Goal: Transaction & Acquisition: Purchase product/service

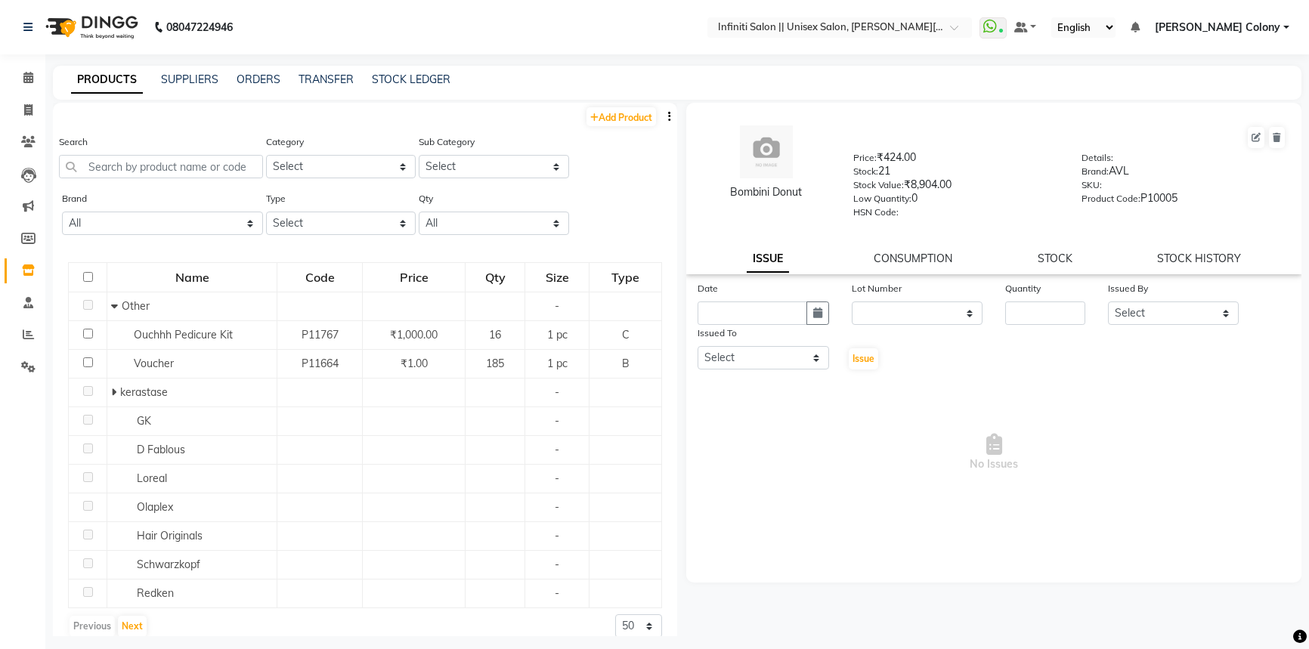
select select
click at [22, 113] on span at bounding box center [28, 110] width 26 height 17
select select "service"
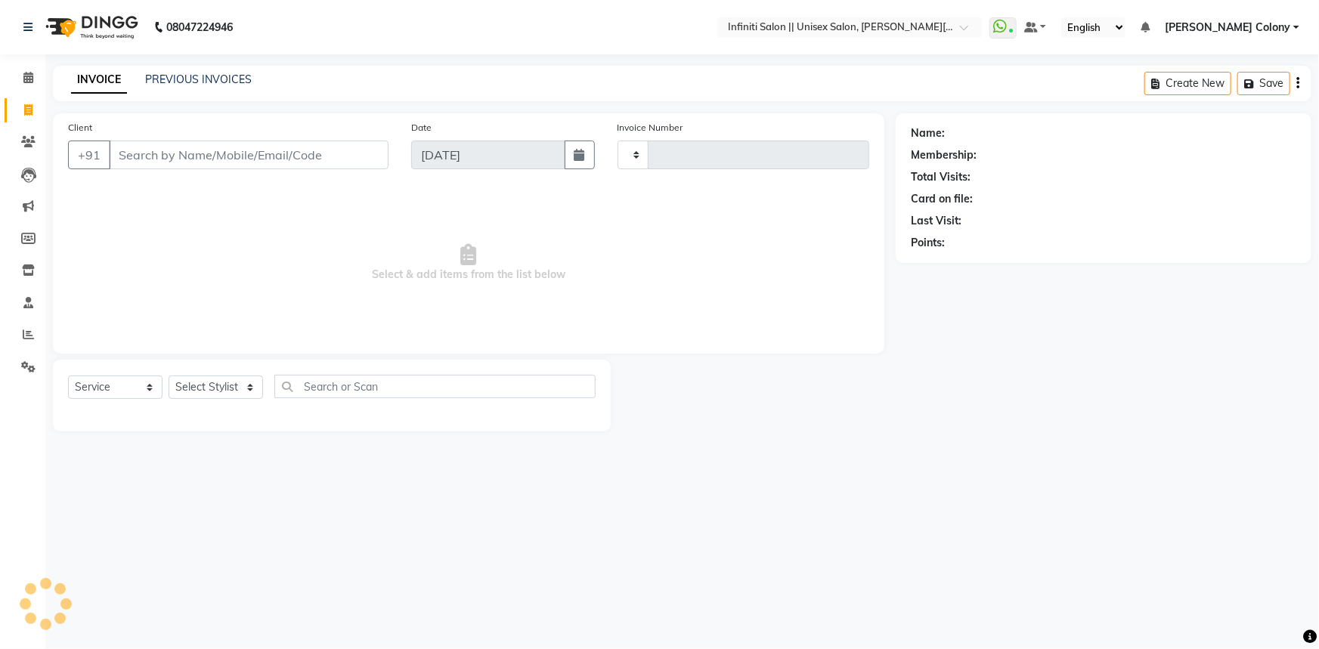
type input "1136"
select select "8233"
click at [132, 166] on input "Client" at bounding box center [249, 155] width 280 height 29
type input "7869291119"
click at [344, 138] on div "Client [PHONE_NUMBER] Add Client" at bounding box center [228, 150] width 343 height 62
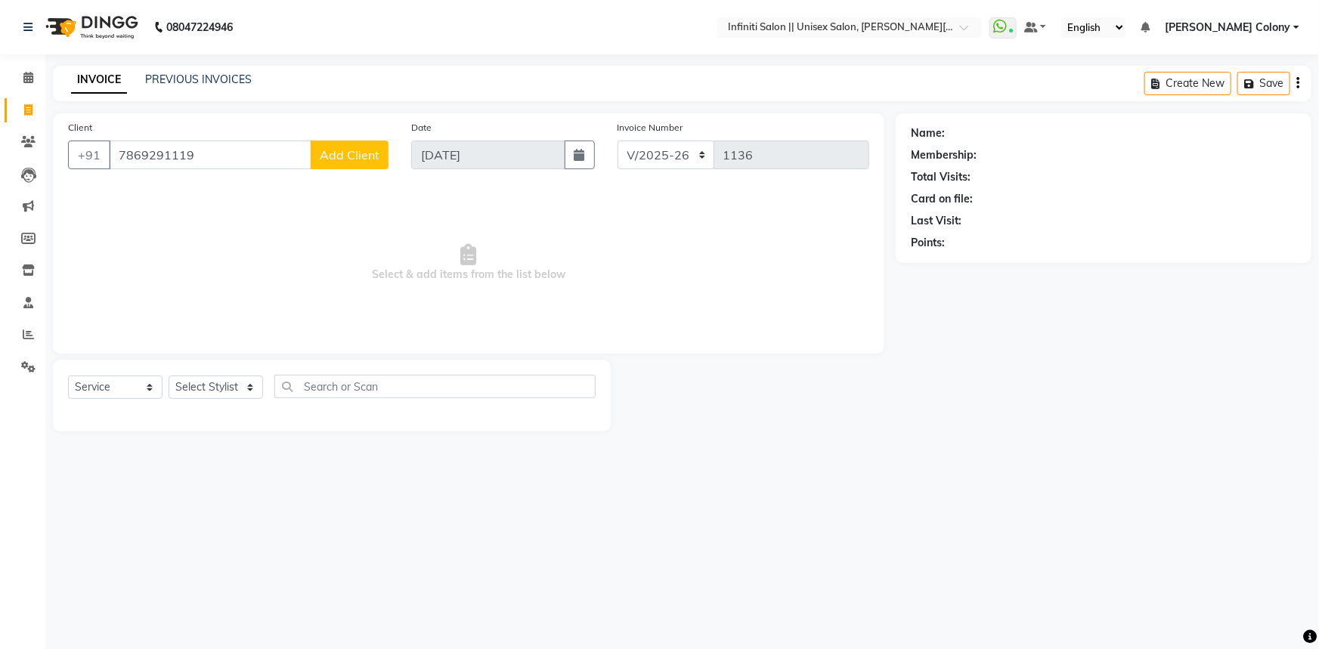
click at [353, 159] on span "Add Client" at bounding box center [350, 154] width 60 height 15
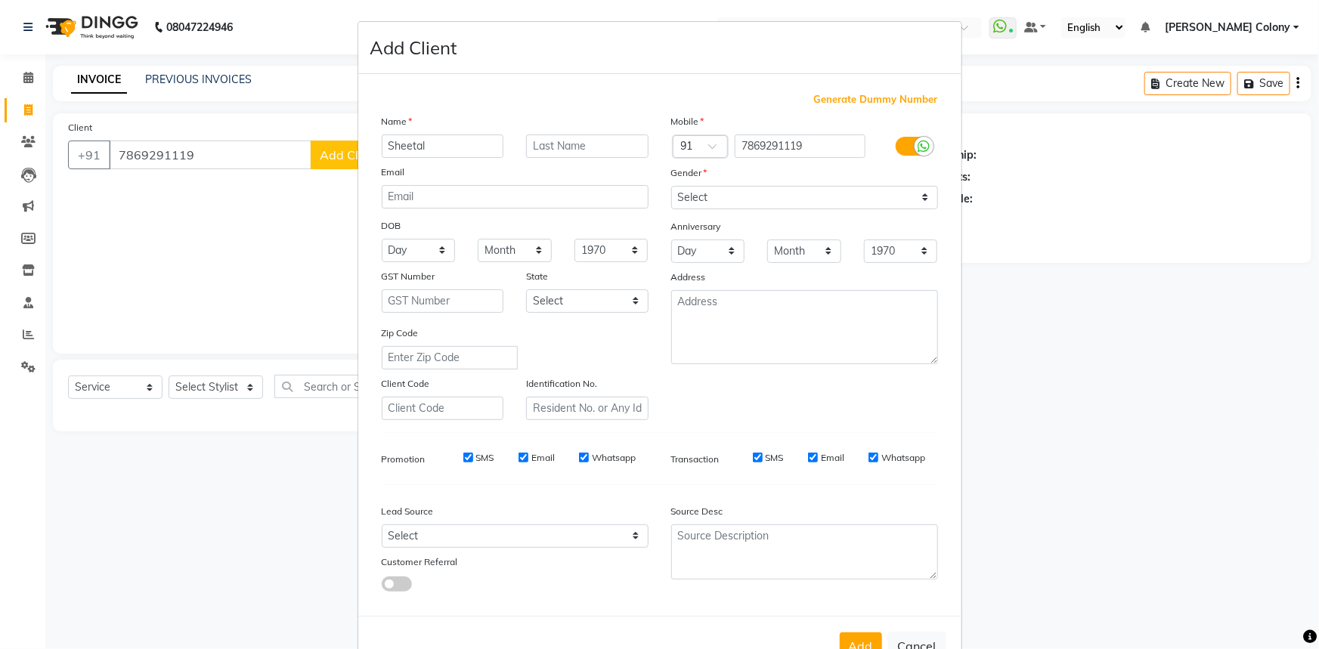
type input "Sheetal"
click at [554, 152] on input "text" at bounding box center [587, 146] width 122 height 23
type input "[PERSON_NAME]"
drag, startPoint x: 748, startPoint y: 193, endPoint x: 740, endPoint y: 206, distance: 14.3
click at [748, 193] on select "Select [DEMOGRAPHIC_DATA] [DEMOGRAPHIC_DATA] Other Prefer Not To Say" at bounding box center [804, 197] width 267 height 23
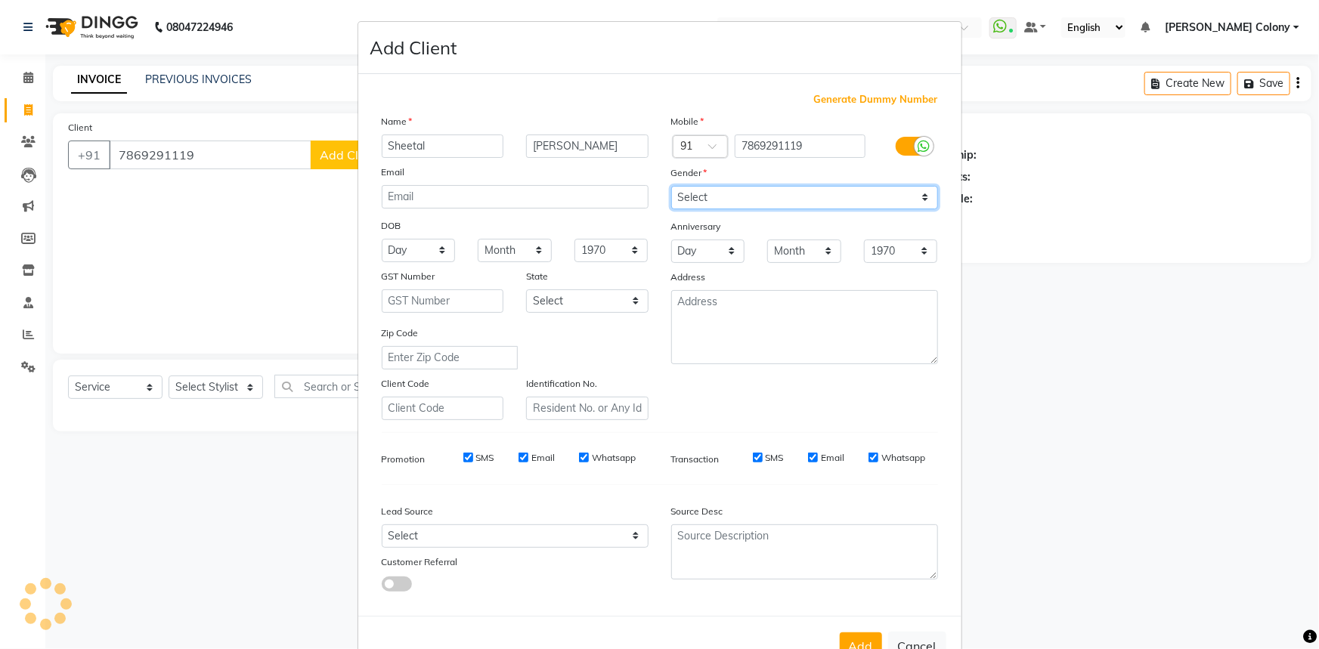
select select "[DEMOGRAPHIC_DATA]"
click at [671, 186] on select "Select [DEMOGRAPHIC_DATA] [DEMOGRAPHIC_DATA] Other Prefer Not To Say" at bounding box center [804, 197] width 267 height 23
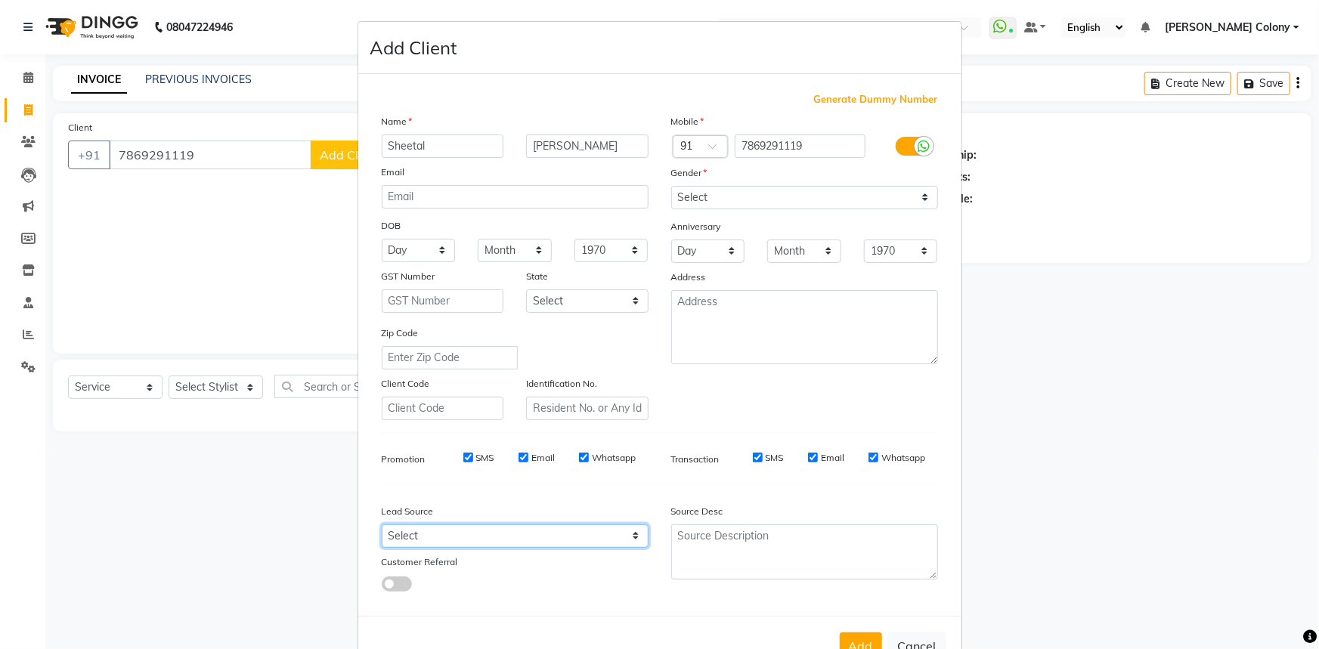
drag, startPoint x: 418, startPoint y: 540, endPoint x: 418, endPoint y: 529, distance: 11.3
click at [418, 539] on select "Select Walk-in Referral Internet Friend Word of Mouth Advertisement Facebook Ju…" at bounding box center [515, 536] width 267 height 23
select select "54379"
click at [382, 528] on select "Select Walk-in Referral Internet Friend Word of Mouth Advertisement Facebook Ju…" at bounding box center [515, 536] width 267 height 23
click at [409, 254] on select "Day 01 02 03 04 05 06 07 08 09 10 11 12 13 14 15 16 17 18 19 20 21 22 23 24 25 …" at bounding box center [419, 250] width 74 height 23
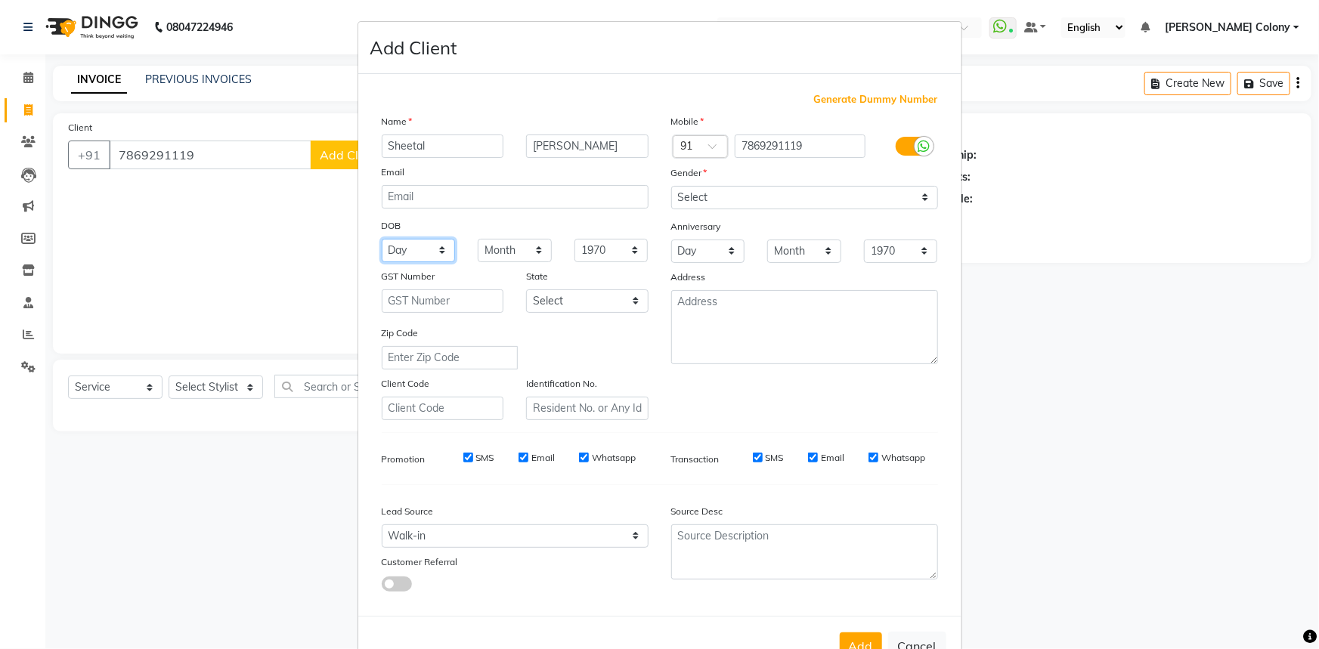
select select "16"
click at [409, 253] on select "Day 01 02 03 04 05 06 07 08 09 10 11 12 13 14 15 16 17 18 19 20 21 22 23 24 25 …" at bounding box center [419, 250] width 74 height 23
click at [501, 251] on select "Month January February March April May June July August September October Novem…" at bounding box center [515, 250] width 74 height 23
select select "10"
click at [478, 240] on select "Month January February March April May June July August September October Novem…" at bounding box center [515, 250] width 74 height 23
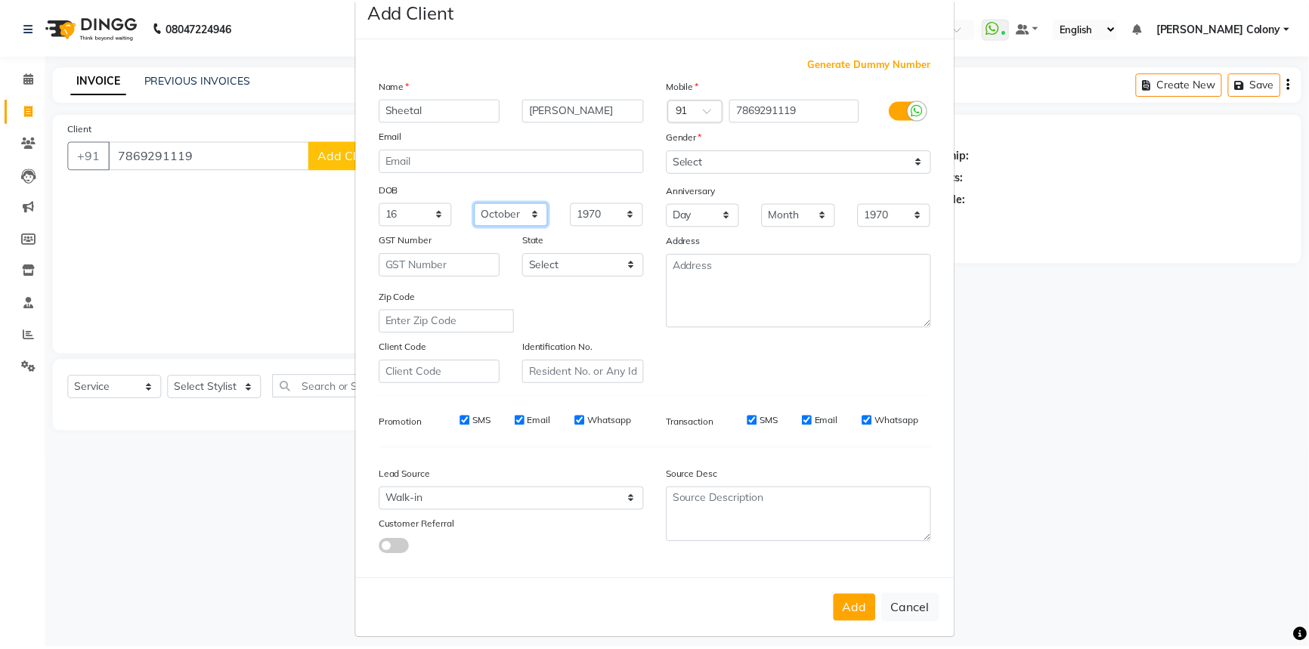
scroll to position [53, 0]
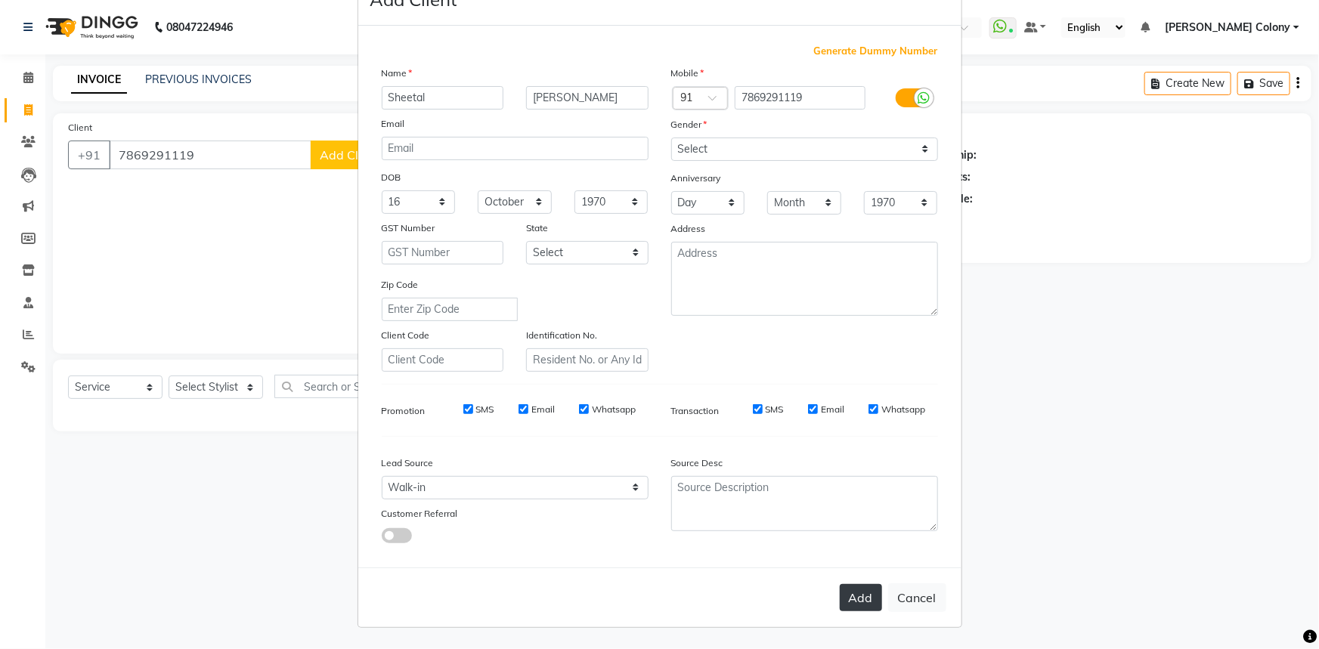
click at [854, 602] on button "Add" at bounding box center [861, 597] width 42 height 27
select select
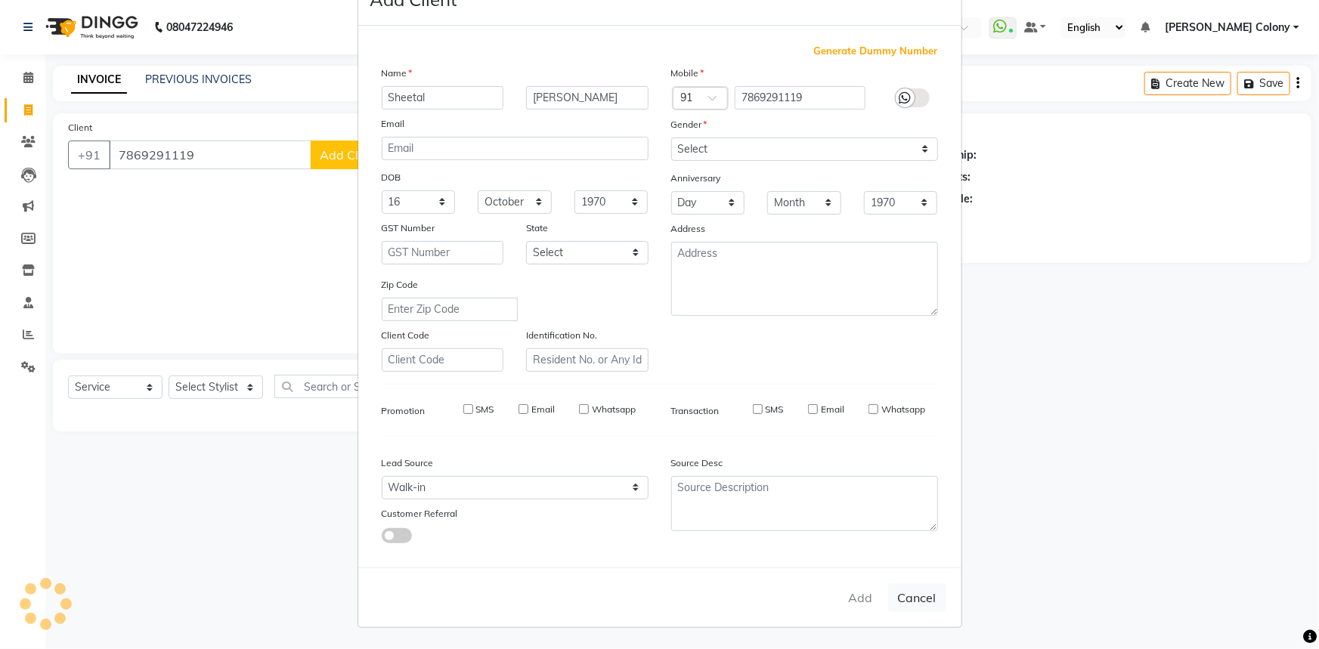
select select
checkbox input "false"
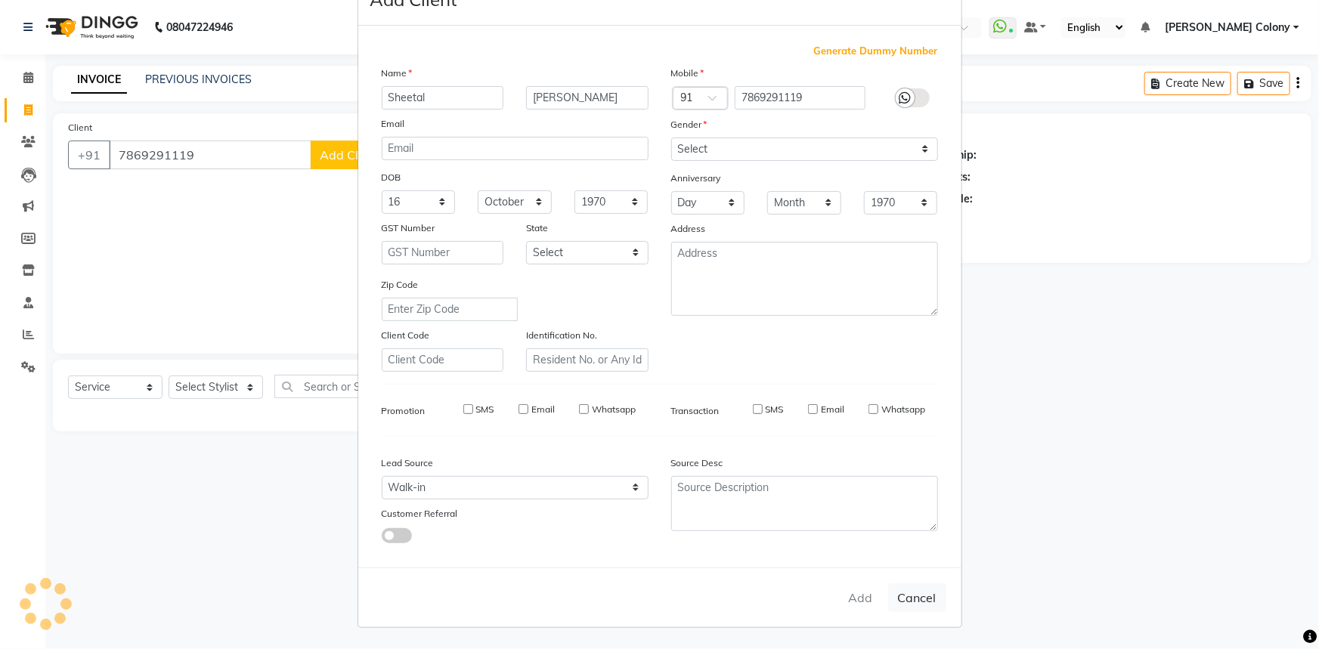
checkbox input "false"
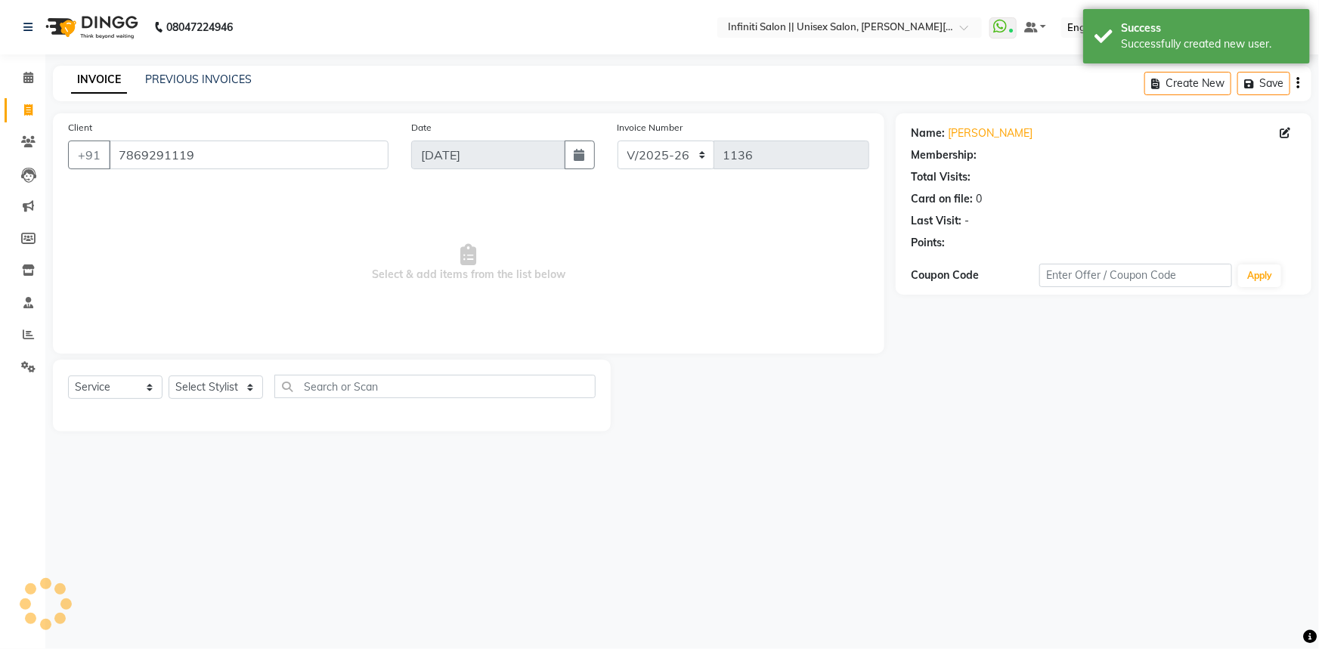
select select "1: Object"
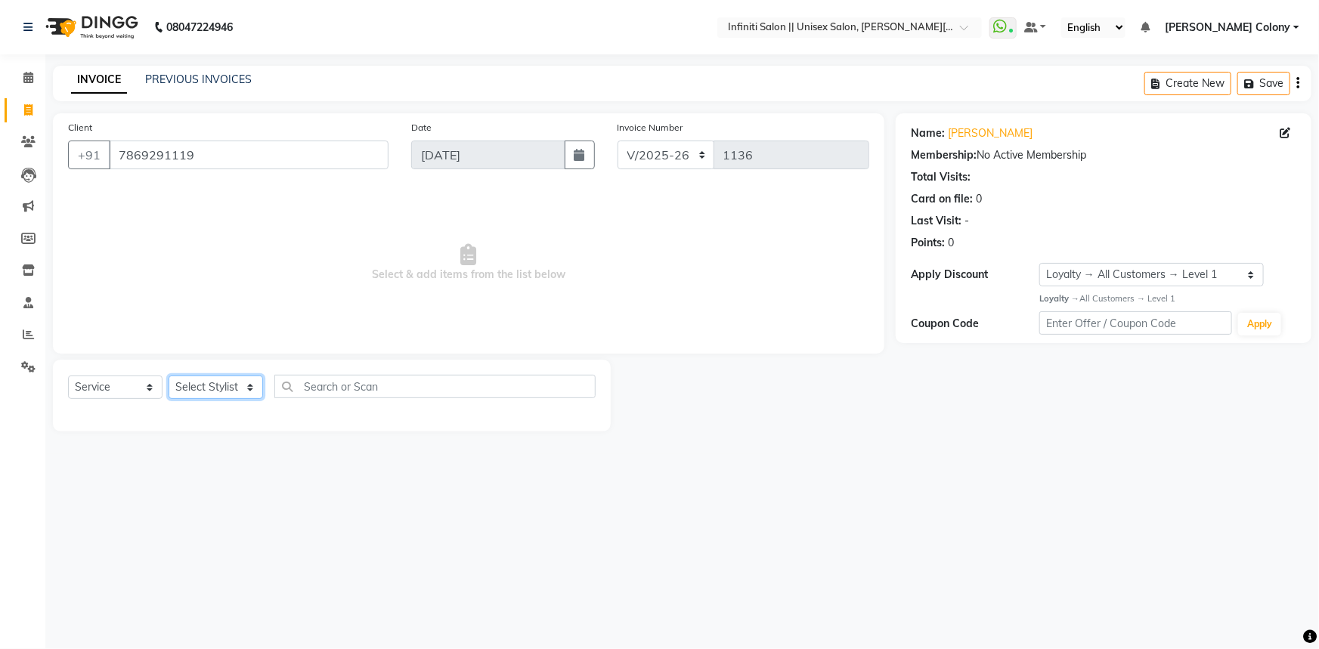
click at [203, 391] on select "Select Stylist [PERSON_NAME] [PERSON_NAME] CC [PERSON_NAME] Bhoomi [PERSON_NAME…" at bounding box center [216, 387] width 94 height 23
select select "79162"
click at [169, 376] on select "Select Stylist [PERSON_NAME] [PERSON_NAME] CC [PERSON_NAME] Bhoomi [PERSON_NAME…" at bounding box center [216, 387] width 94 height 23
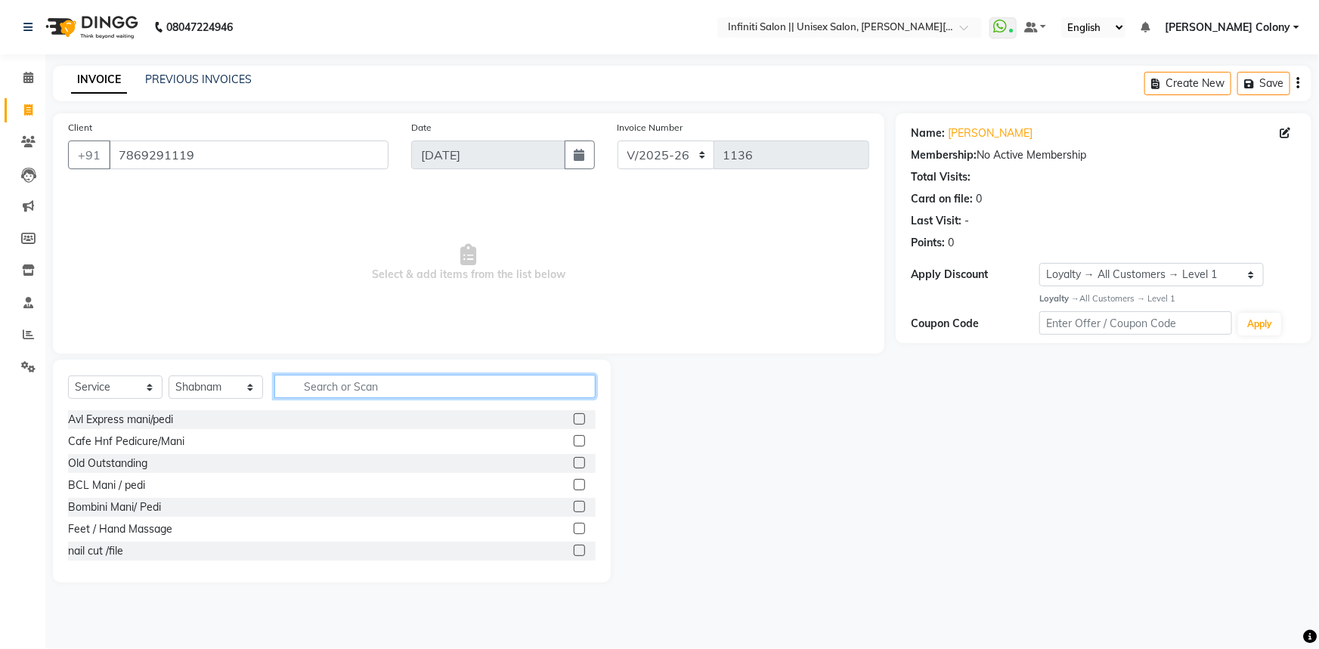
click at [310, 394] on input "text" at bounding box center [434, 386] width 321 height 23
type input "gel"
click at [574, 463] on label at bounding box center [579, 462] width 11 height 11
click at [574, 463] on input "checkbox" at bounding box center [579, 464] width 10 height 10
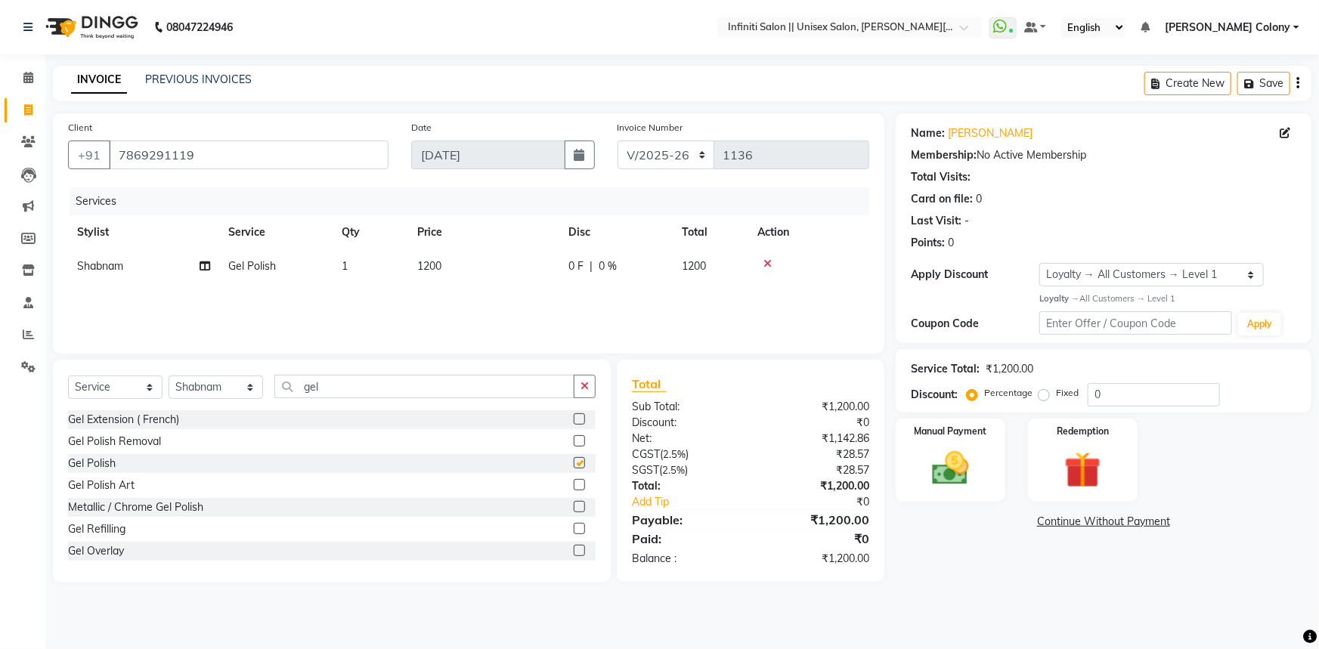
checkbox input "false"
click at [435, 268] on span "1200" at bounding box center [429, 266] width 24 height 14
select select "79162"
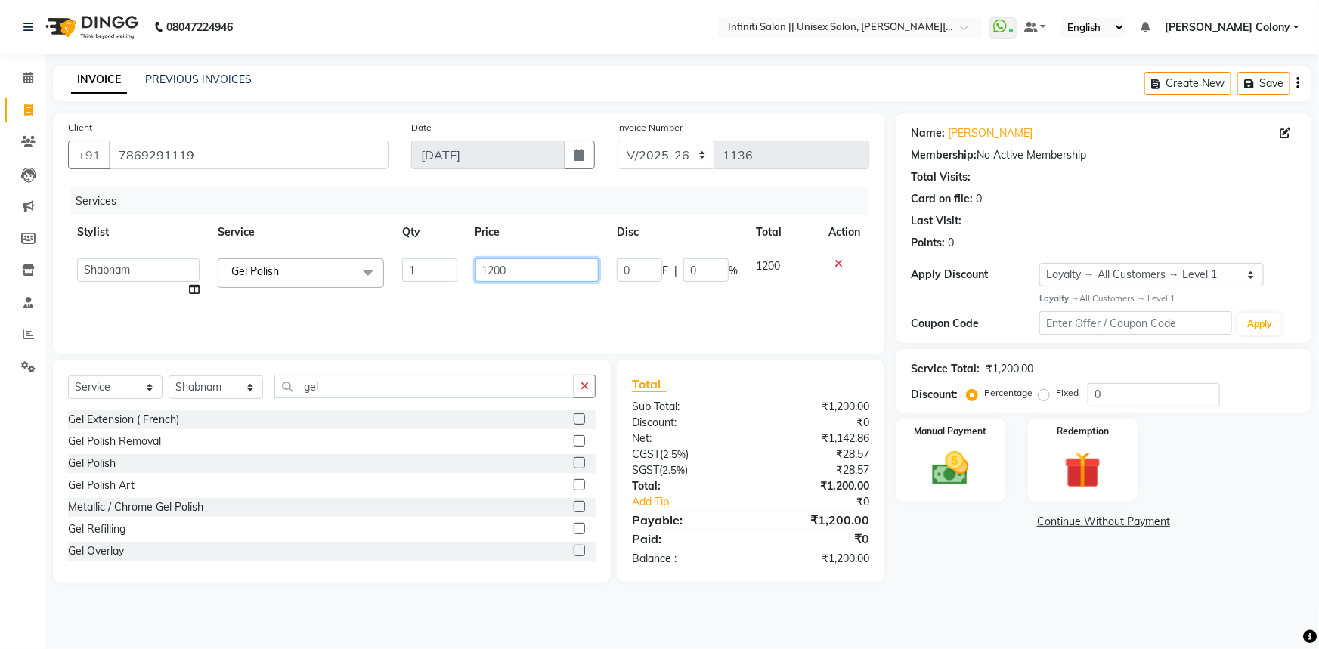
drag, startPoint x: 518, startPoint y: 277, endPoint x: 398, endPoint y: 316, distance: 126.9
click at [398, 316] on div "Services Stylist Service Qty Price Disc Total Action [PERSON_NAME] [PERSON_NAME…" at bounding box center [468, 262] width 801 height 151
type input "499"
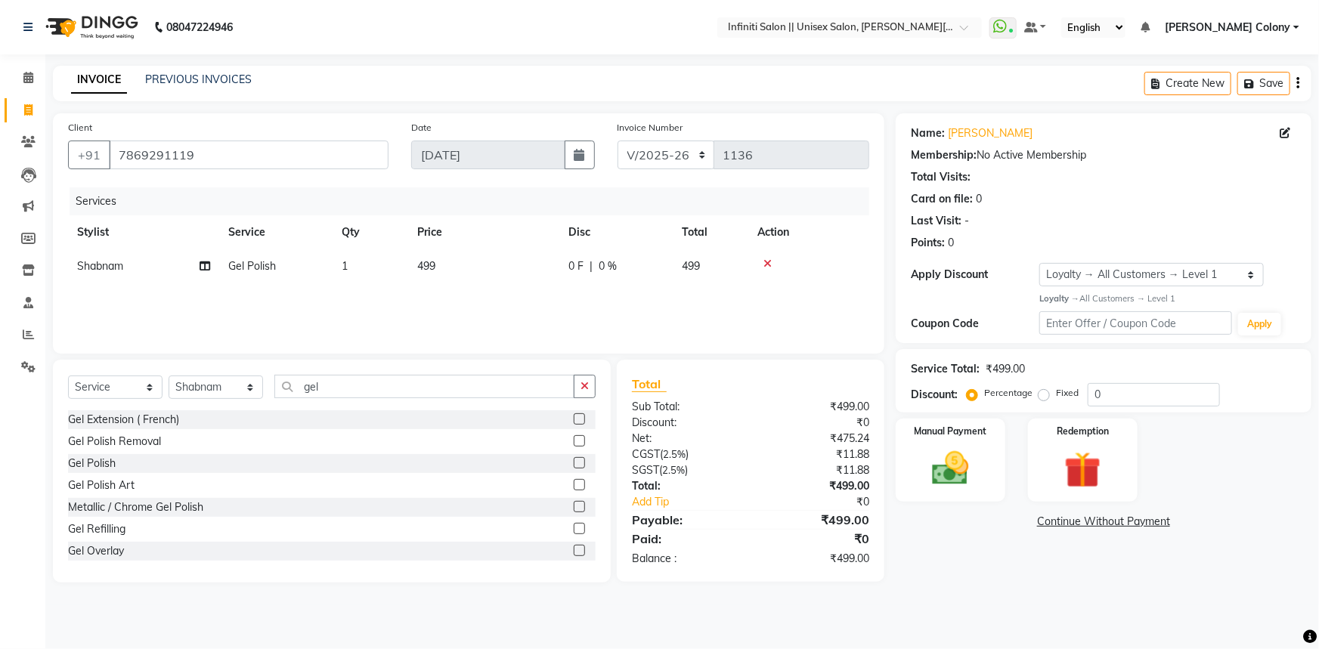
click at [365, 265] on td "1" at bounding box center [371, 266] width 76 height 34
select select "79162"
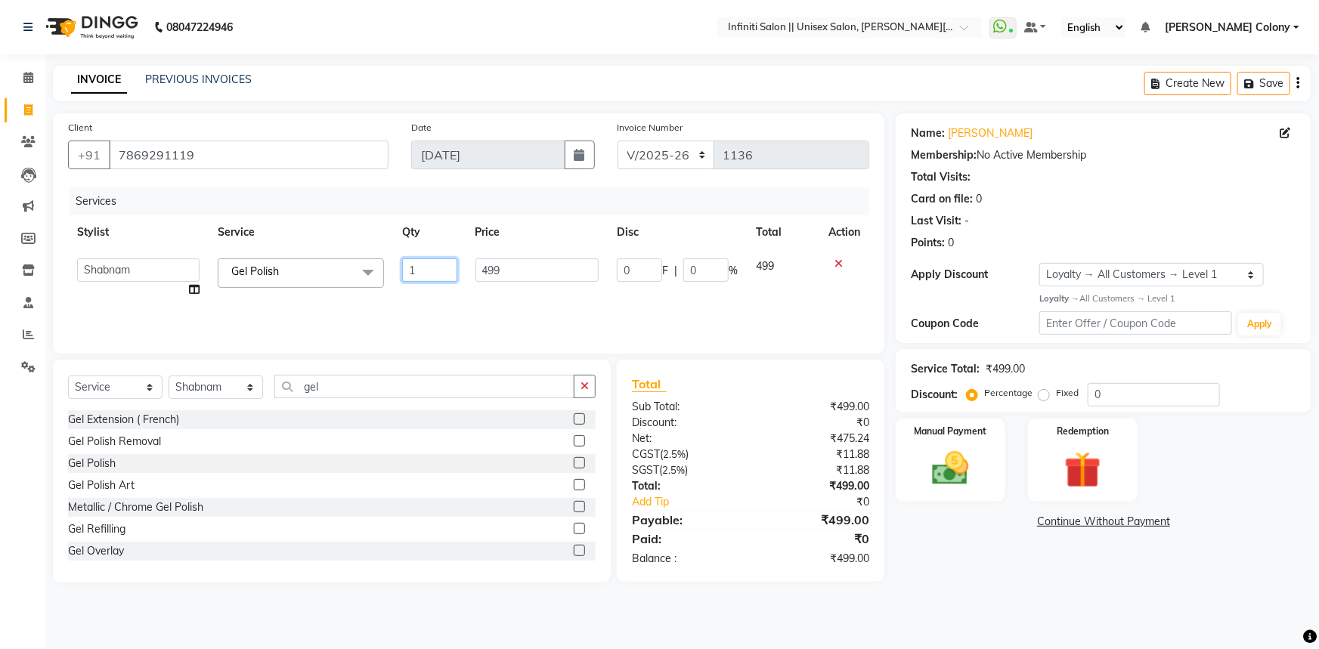
drag, startPoint x: 412, startPoint y: 277, endPoint x: 403, endPoint y: 285, distance: 11.8
click at [403, 285] on td "1" at bounding box center [429, 277] width 73 height 57
type input "2"
click at [413, 299] on div "Services Stylist Service Qty Price Disc Total Action [PERSON_NAME] [PERSON_NAME…" at bounding box center [468, 262] width 801 height 151
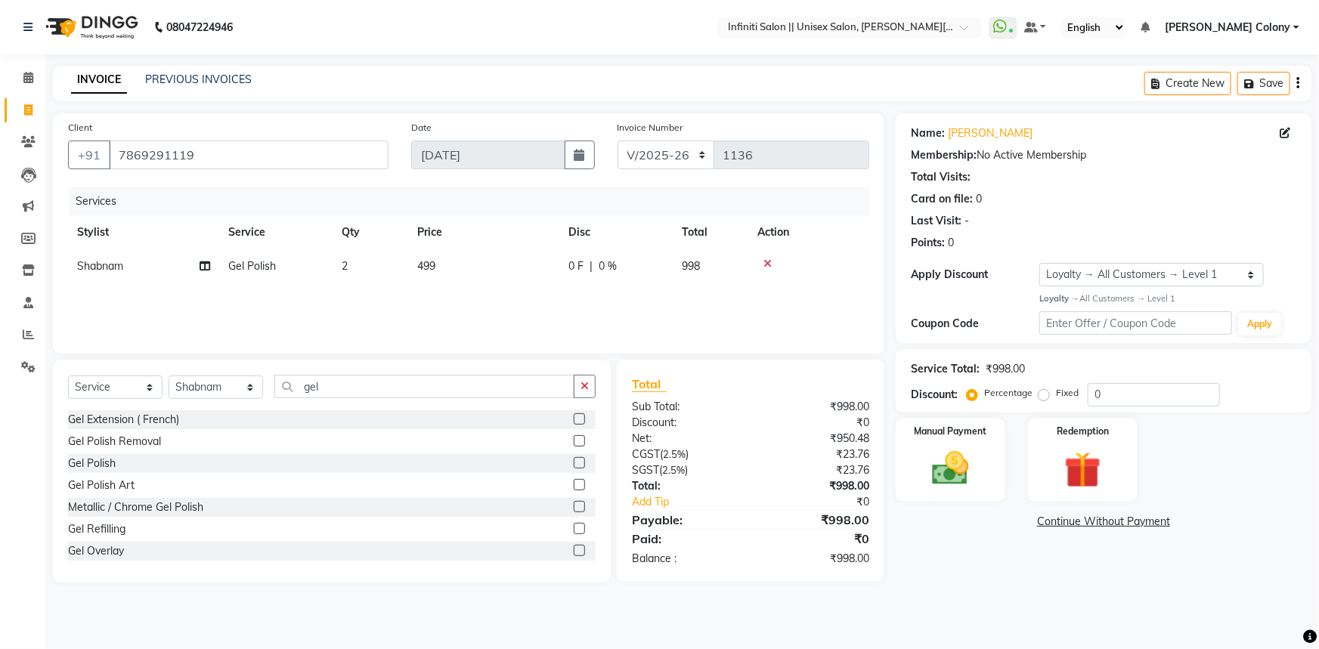
click at [441, 260] on td "499" at bounding box center [483, 266] width 151 height 34
select select "79162"
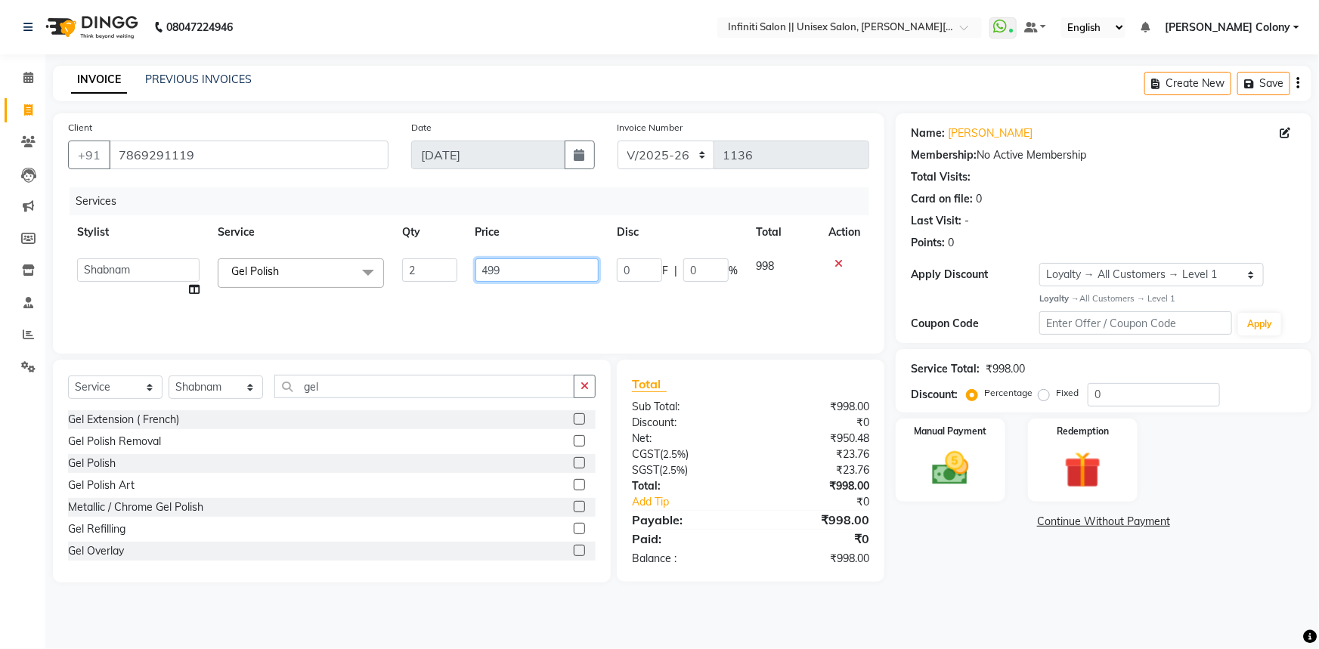
drag, startPoint x: 506, startPoint y: 279, endPoint x: 443, endPoint y: 293, distance: 64.2
click at [443, 293] on tr "[PERSON_NAME] [PERSON_NAME] CC [PERSON_NAME] Bhoomi Dilshad [PERSON_NAME] [PERS…" at bounding box center [468, 277] width 801 height 57
type input "500"
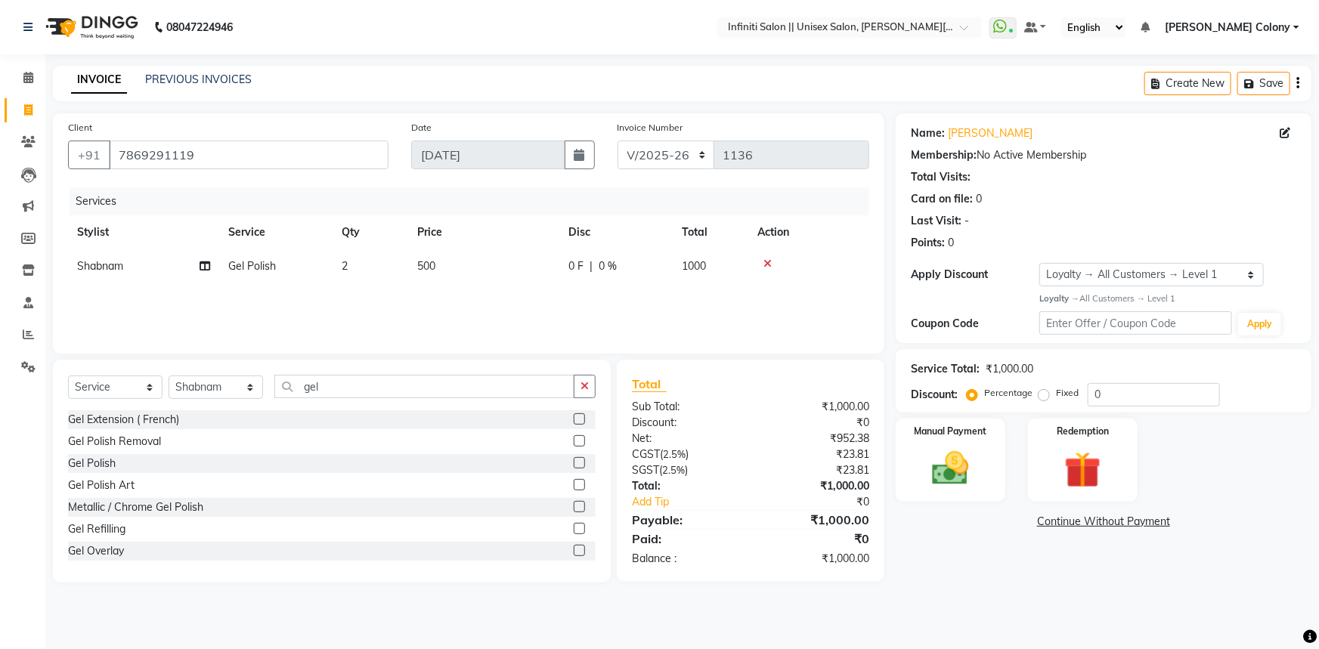
click at [443, 293] on div "Services Stylist Service Qty Price Disc Total Action Shabnam Gel Polish 2 500 0…" at bounding box center [468, 262] width 801 height 151
click at [964, 476] on img at bounding box center [951, 469] width 62 height 44
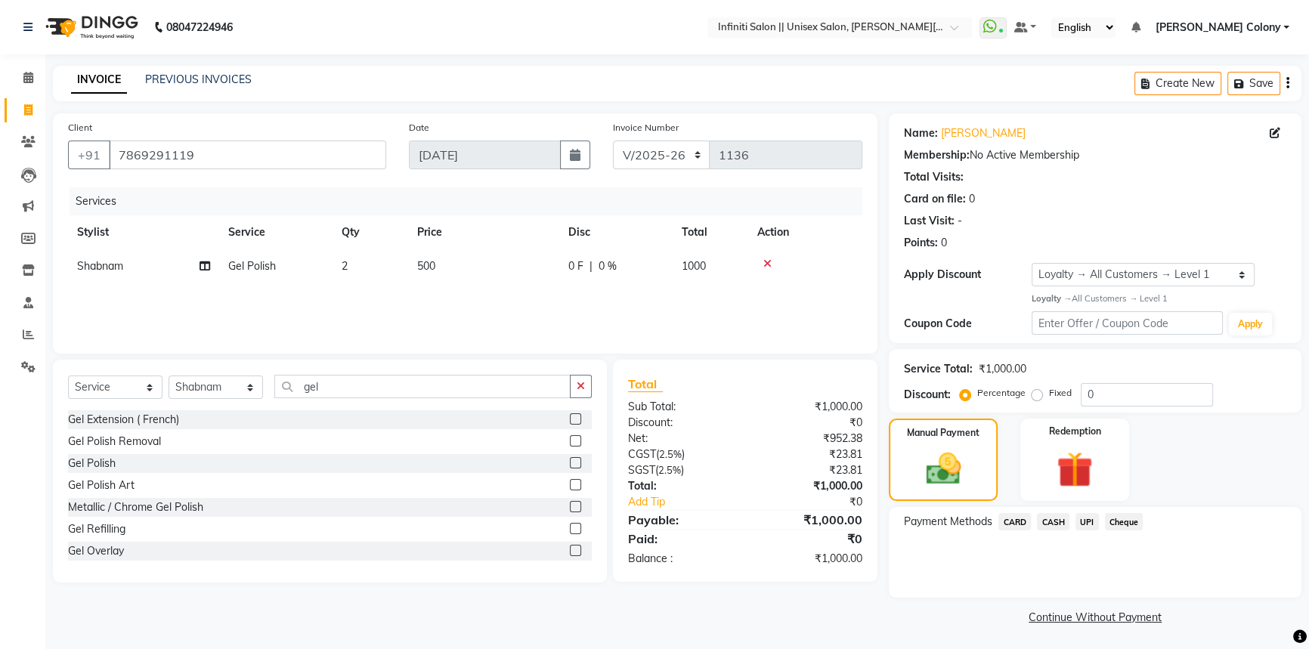
click at [1045, 521] on span "CASH" at bounding box center [1053, 521] width 33 height 17
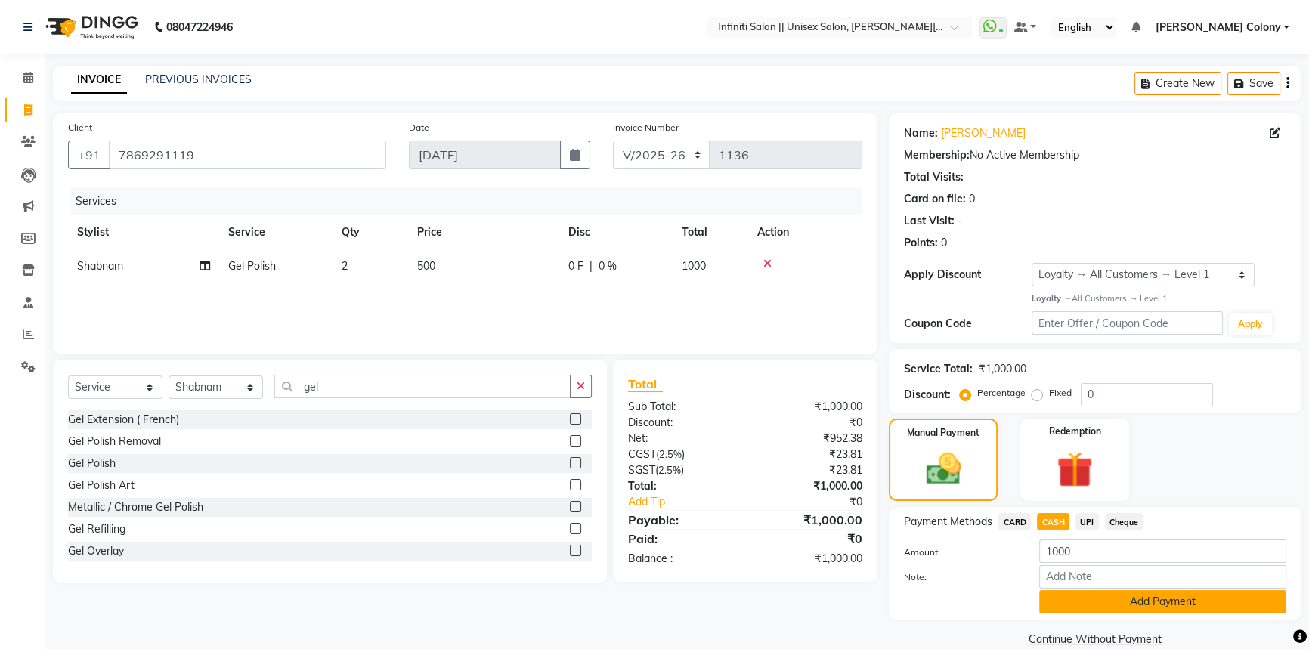
scroll to position [24, 0]
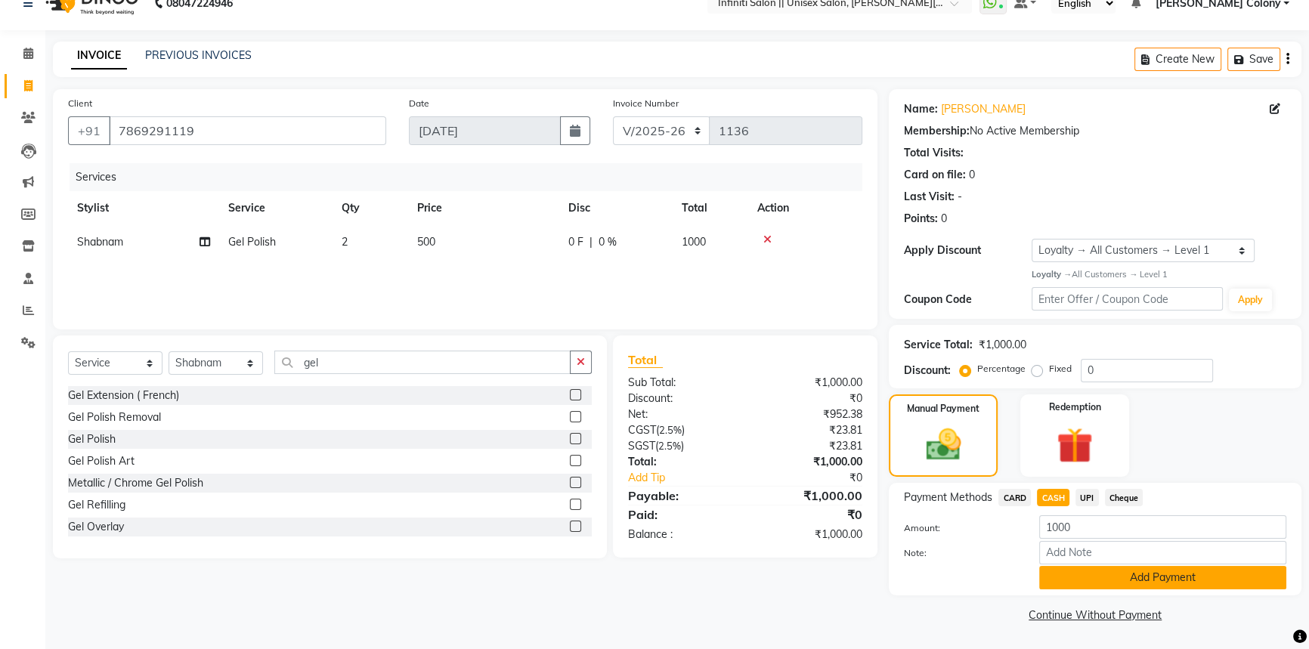
click at [1081, 575] on button "Add Payment" at bounding box center [1162, 577] width 247 height 23
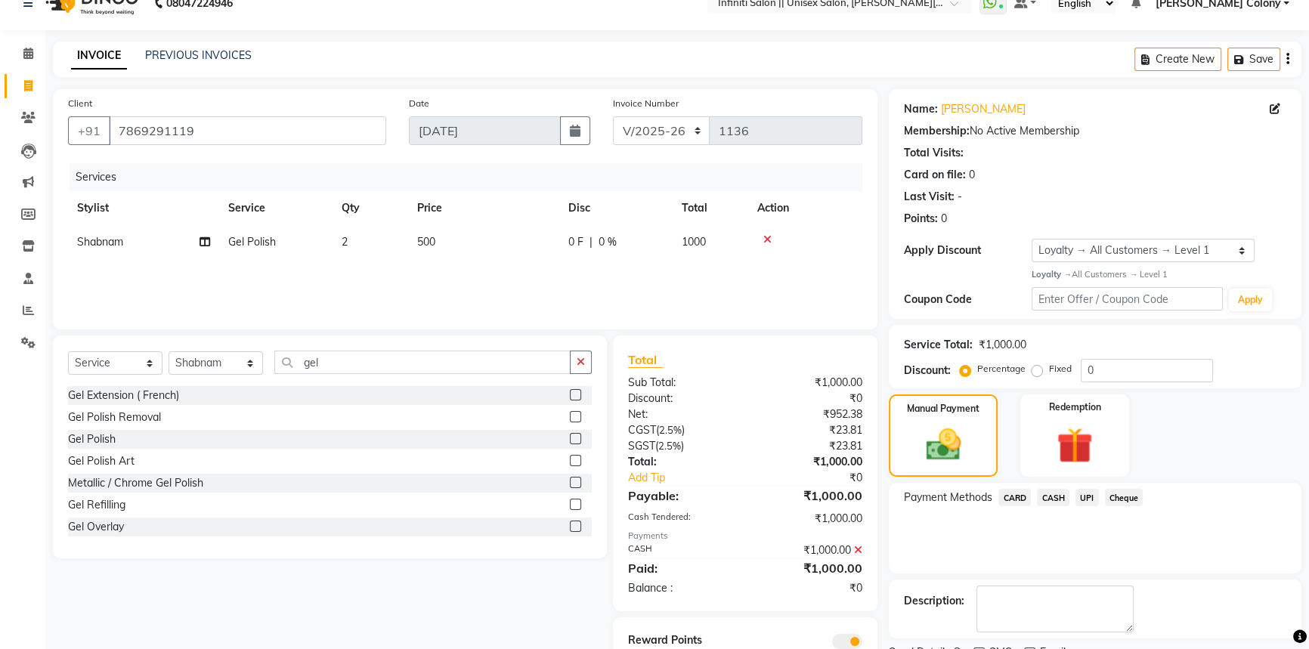
scroll to position [87, 0]
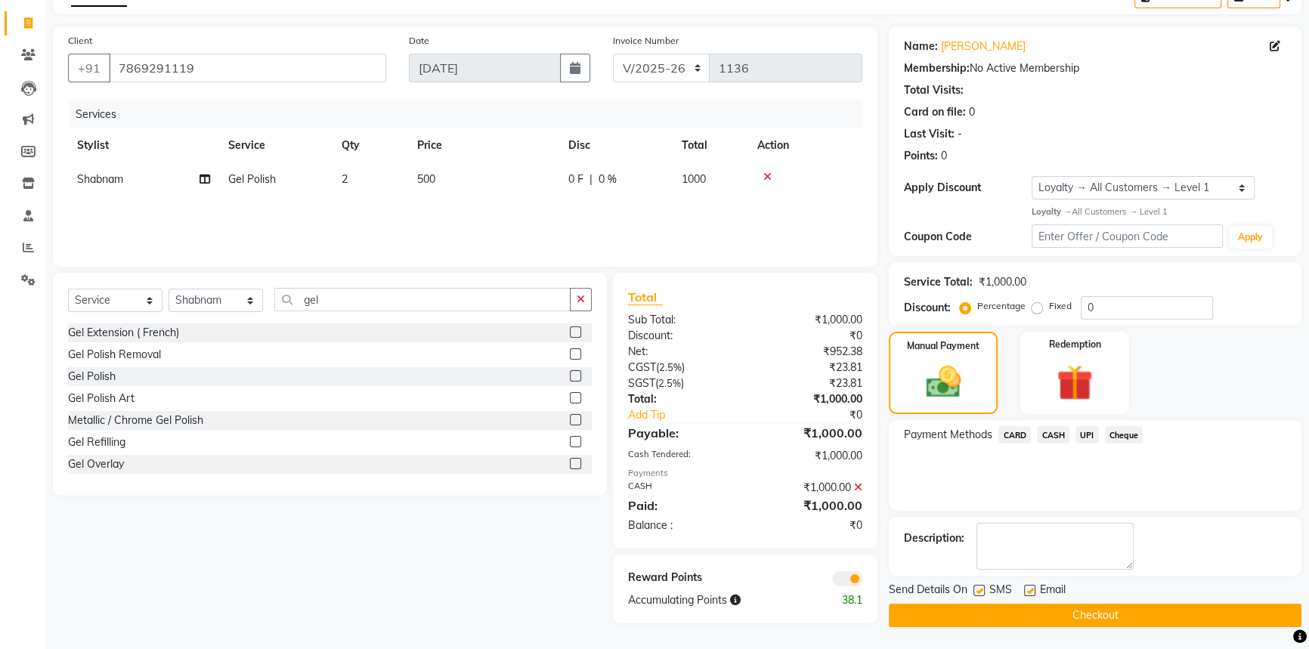
click at [1062, 612] on button "Checkout" at bounding box center [1095, 615] width 413 height 23
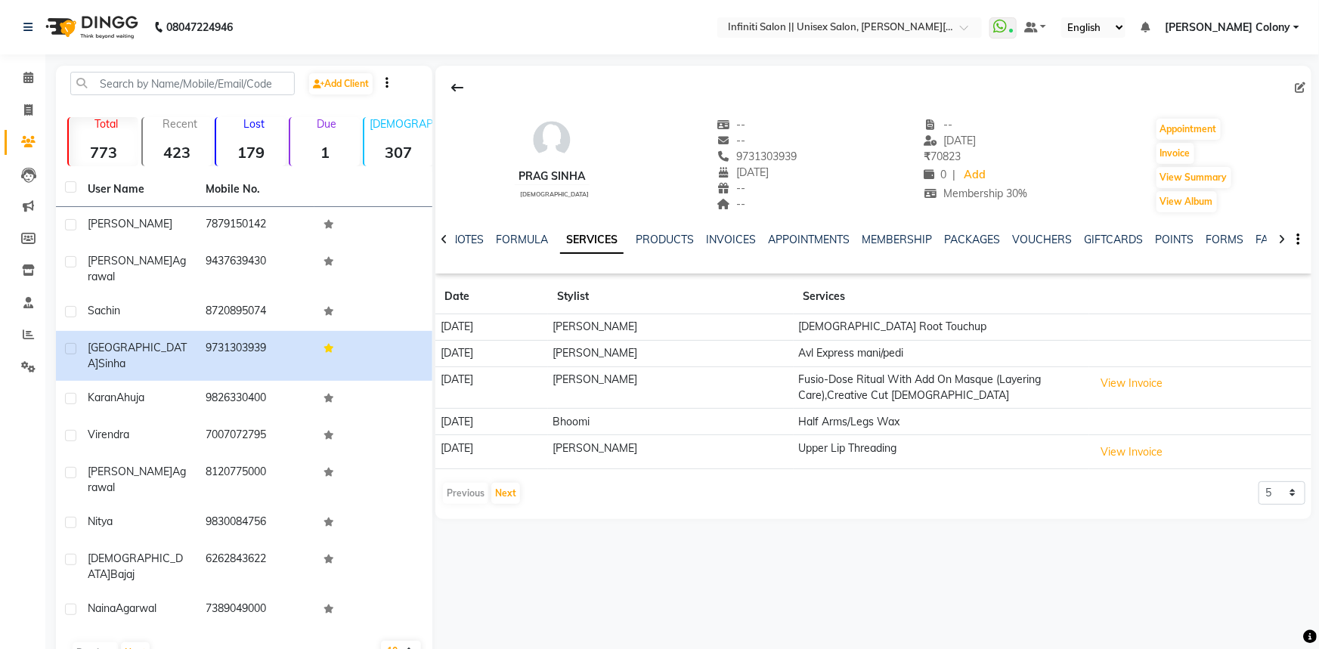
click at [68, 25] on img at bounding box center [91, 27] width 104 height 42
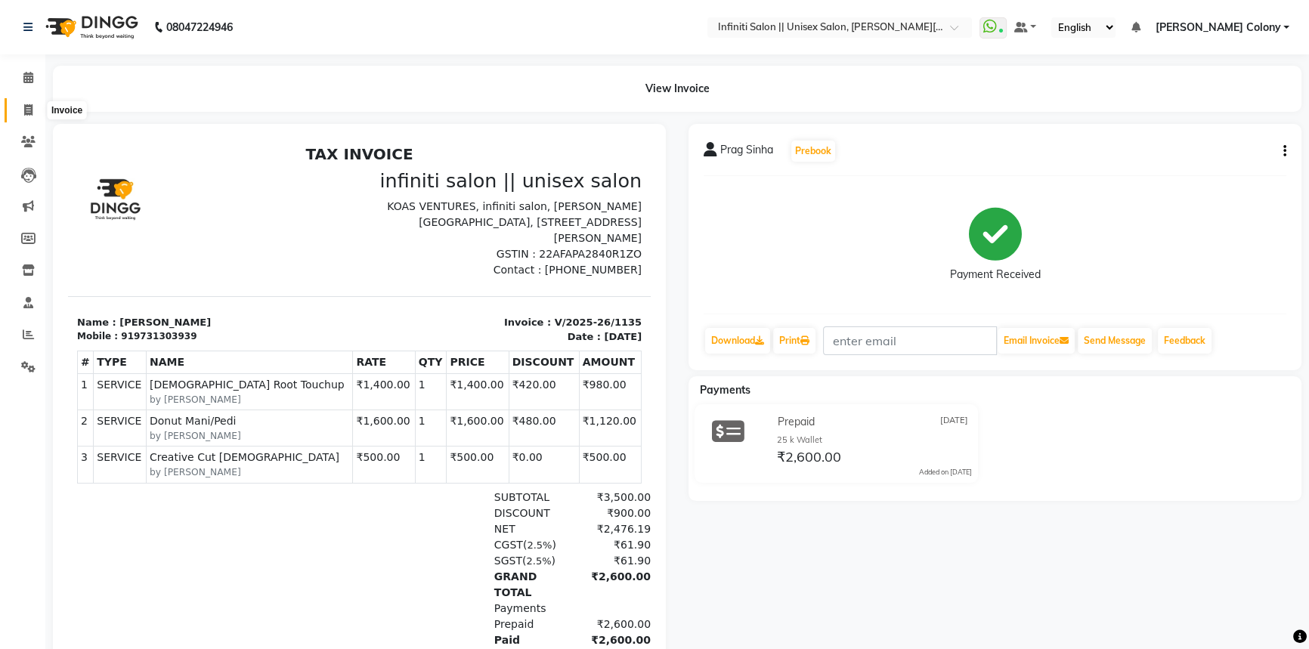
click at [15, 113] on span at bounding box center [28, 110] width 26 height 17
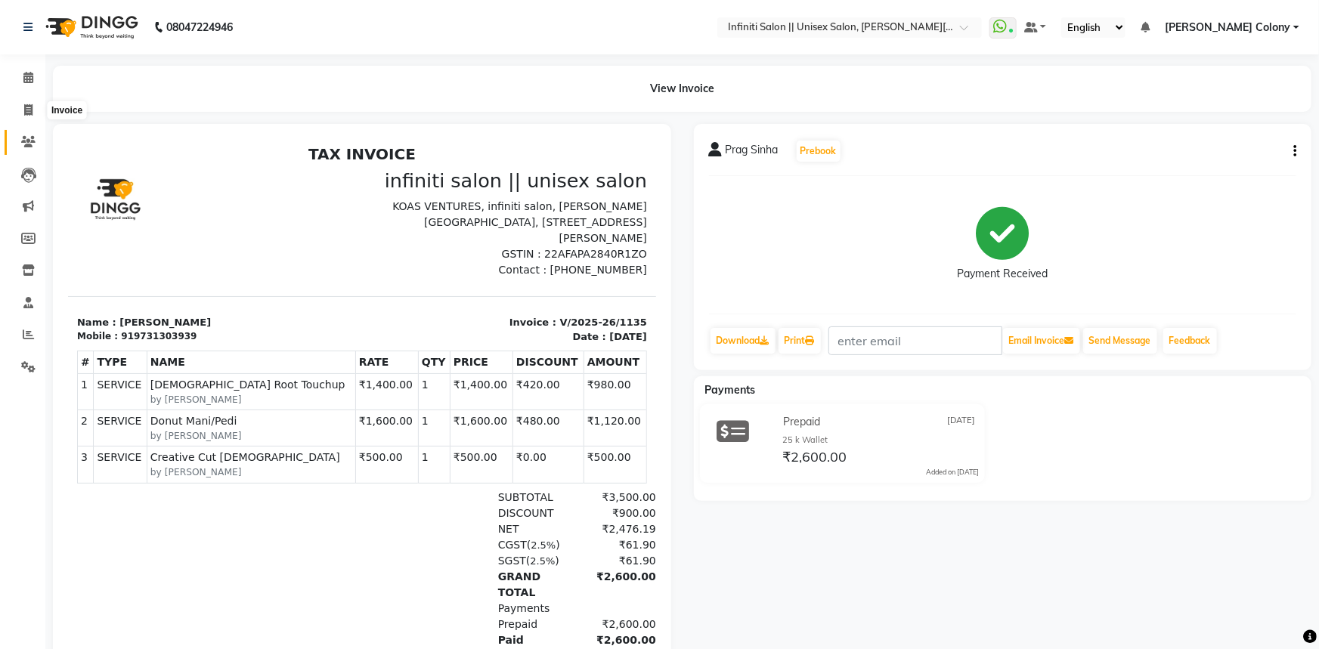
select select "8233"
select select "service"
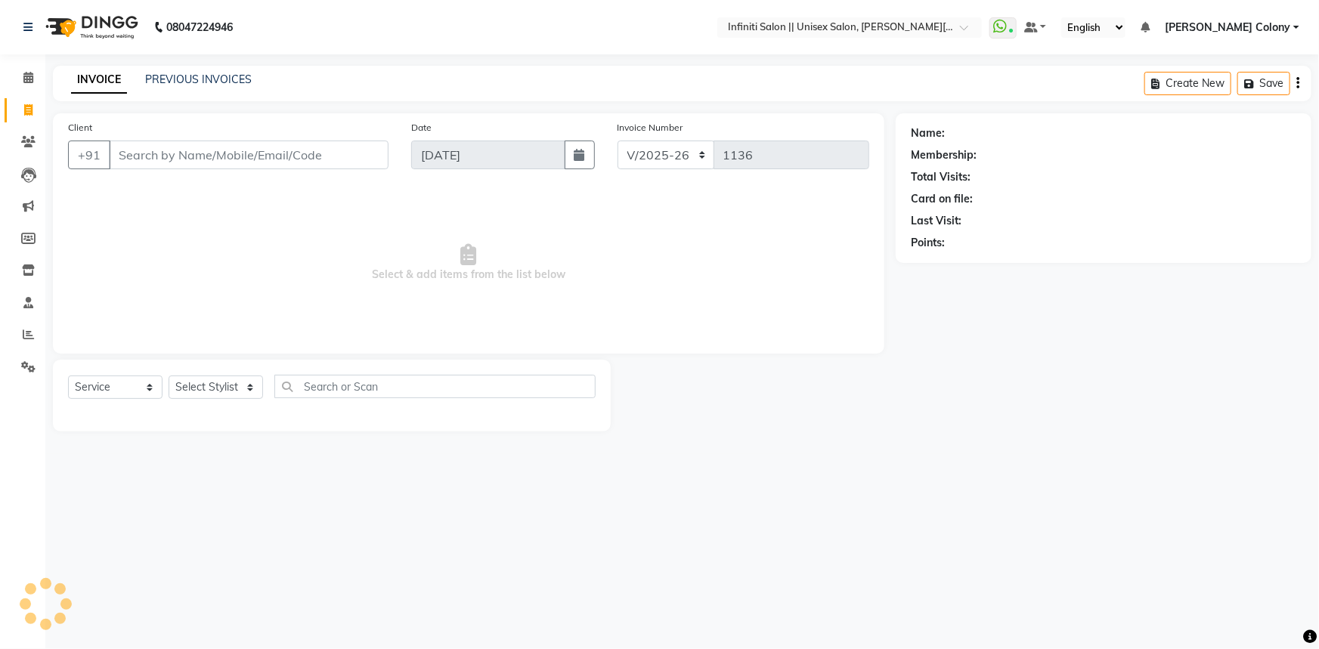
click at [145, 154] on input "Client" at bounding box center [249, 155] width 280 height 29
type input "88171268588"
click at [350, 151] on span "Add Client" at bounding box center [350, 154] width 60 height 15
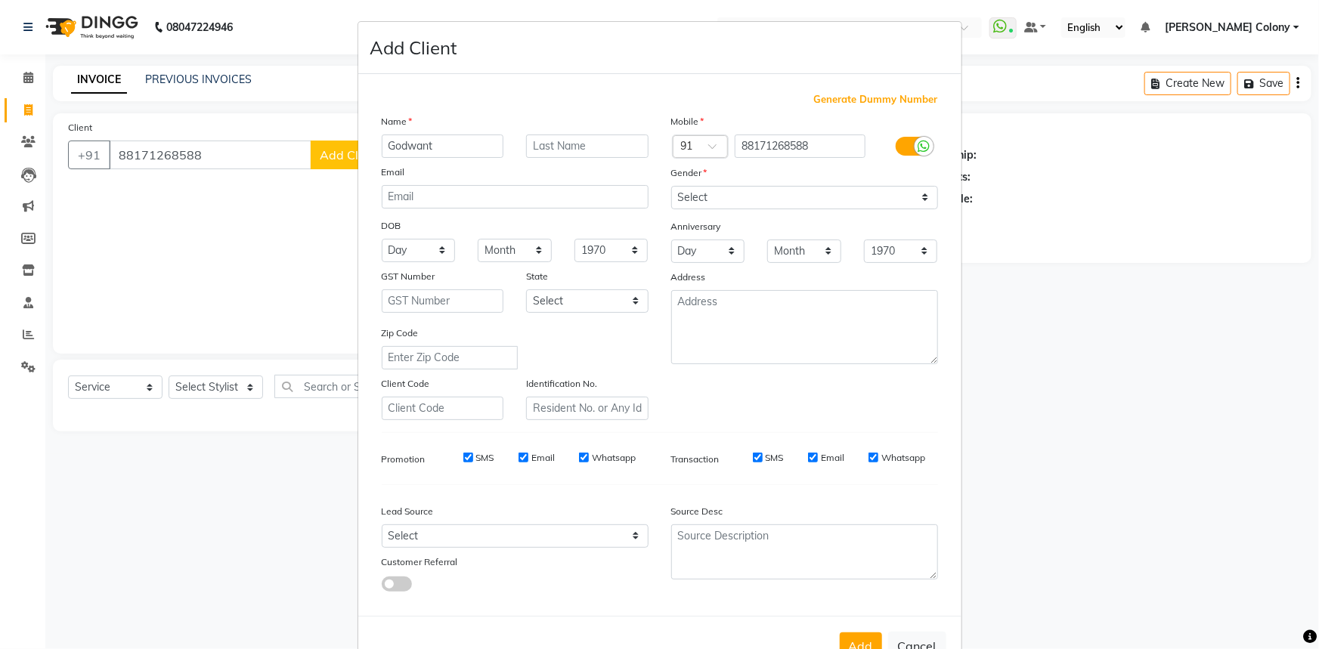
type input "Godwant"
click at [545, 150] on input "text" at bounding box center [587, 146] width 122 height 23
drag, startPoint x: 537, startPoint y: 146, endPoint x: 209, endPoint y: 225, distance: 337.5
click at [209, 225] on ngb-modal-window "Add Client Generate Dummy Number Name Godwant /goyal Email DOB Day 01 02 03 04 …" at bounding box center [659, 324] width 1319 height 649
type input "Goyal"
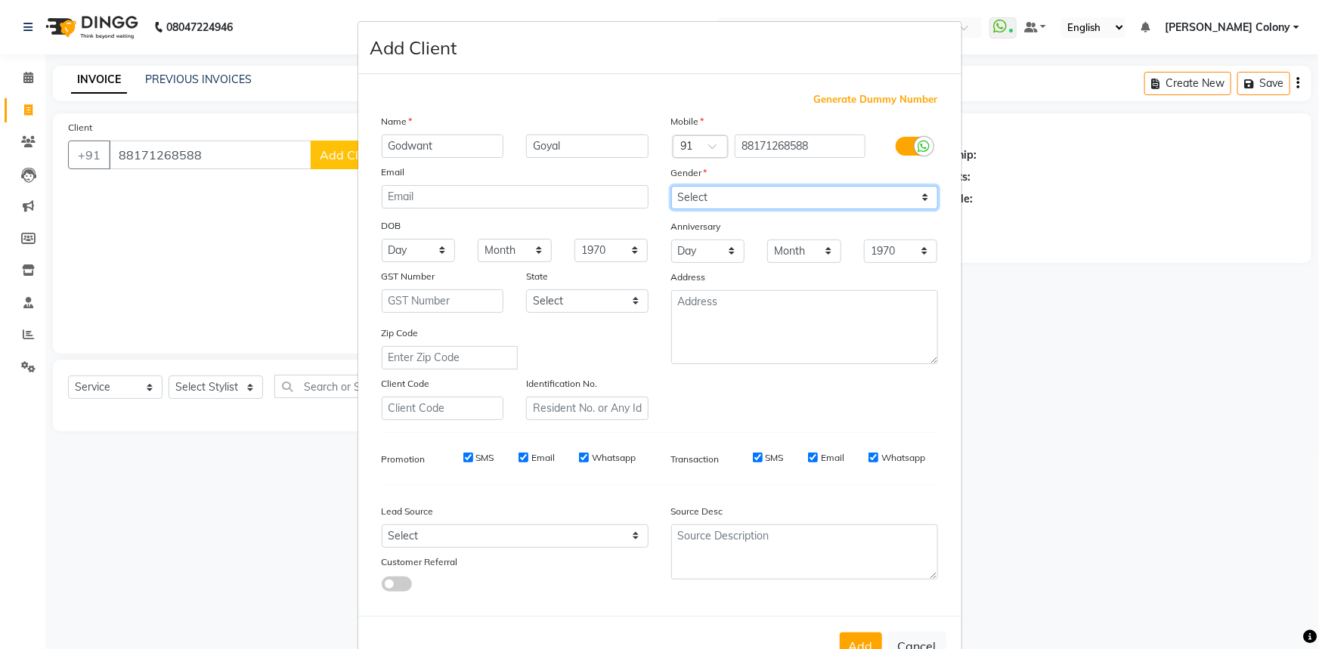
drag, startPoint x: 745, startPoint y: 199, endPoint x: 736, endPoint y: 208, distance: 12.8
click at [742, 198] on select "Select [DEMOGRAPHIC_DATA] [DEMOGRAPHIC_DATA] Other Prefer Not To Say" at bounding box center [804, 197] width 267 height 23
select select "[DEMOGRAPHIC_DATA]"
click at [671, 186] on select "Select [DEMOGRAPHIC_DATA] [DEMOGRAPHIC_DATA] Other Prefer Not To Say" at bounding box center [804, 197] width 267 height 23
click at [493, 248] on select "Month January February March April May June July August September October Novem…" at bounding box center [515, 250] width 74 height 23
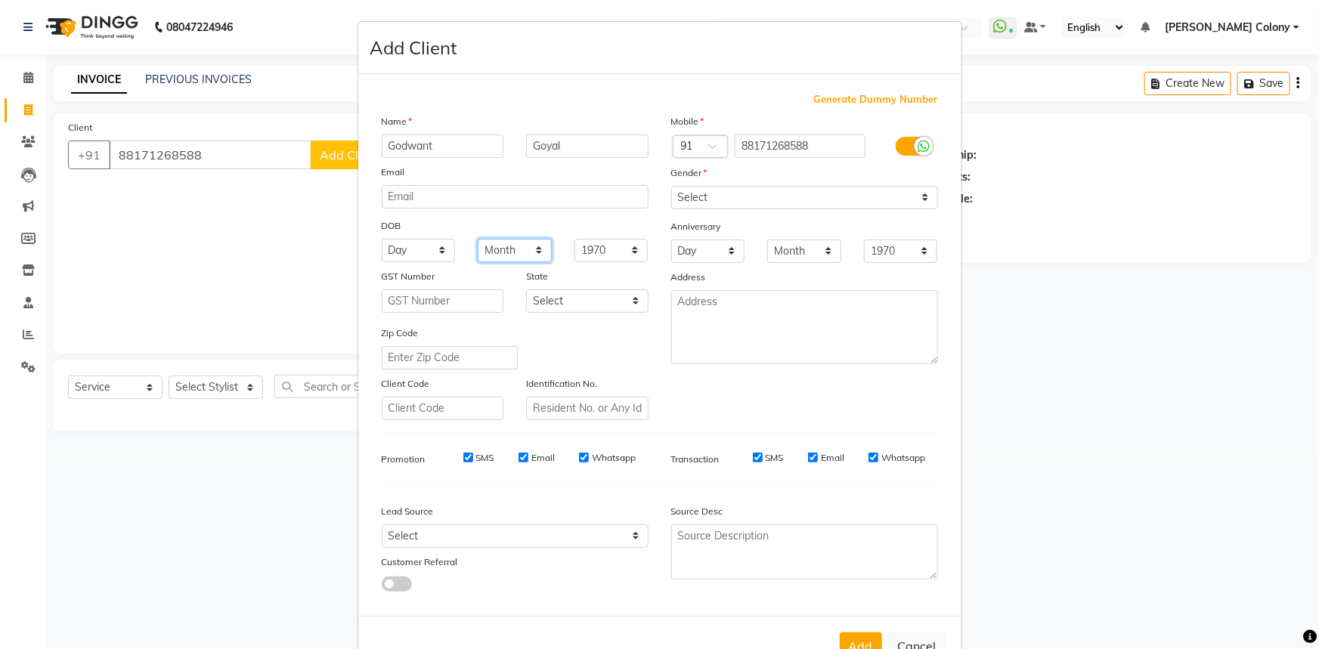
select select "10"
click at [478, 240] on select "Month January February March April May June July August September October Novem…" at bounding box center [515, 250] width 74 height 23
click at [404, 258] on select "Day 01 02 03 04 05 06 07 08 09 10 11 12 13 14 15 16 17 18 19 20 21 22 23 24 25 …" at bounding box center [419, 250] width 74 height 23
select select "08"
click at [382, 240] on select "Day 01 02 03 04 05 06 07 08 09 10 11 12 13 14 15 16 17 18 19 20 21 22 23 24 25 …" at bounding box center [419, 250] width 74 height 23
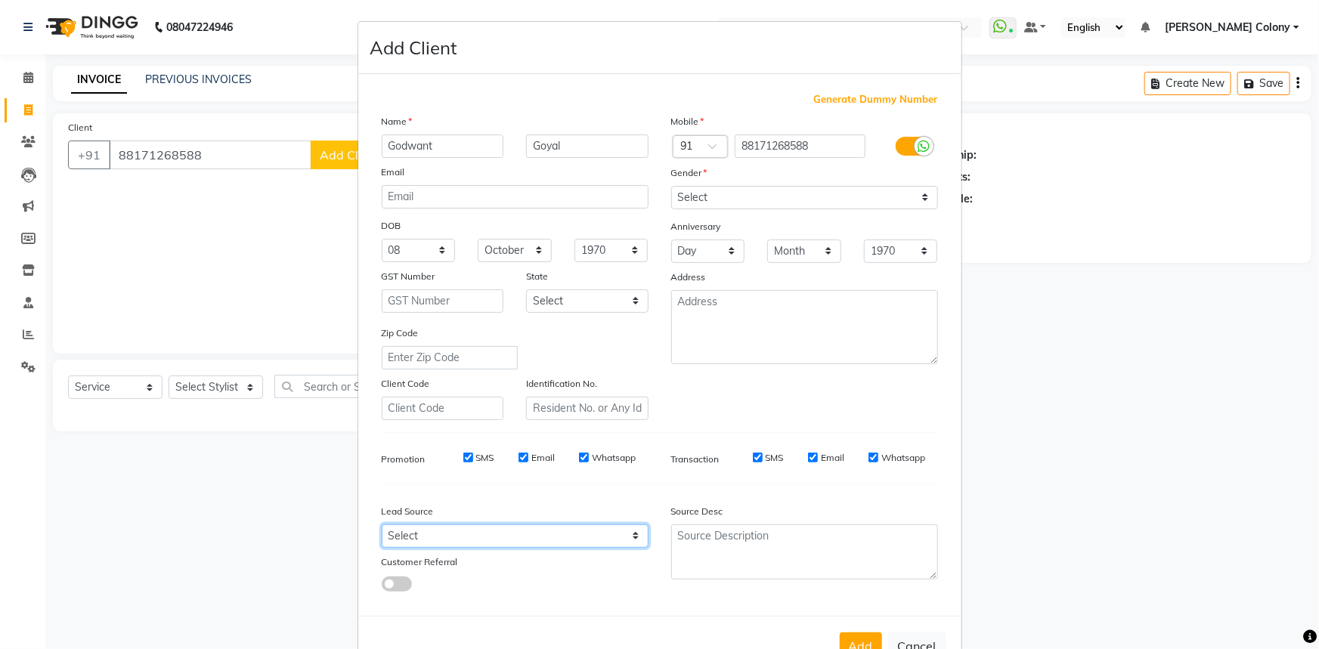
click at [402, 540] on select "Select Walk-in Referral Internet Friend Word of Mouth Advertisement Facebook Ju…" at bounding box center [515, 536] width 267 height 23
select select "54380"
click at [382, 528] on select "Select Walk-in Referral Internet Friend Word of Mouth Advertisement Facebook Ju…" at bounding box center [515, 536] width 267 height 23
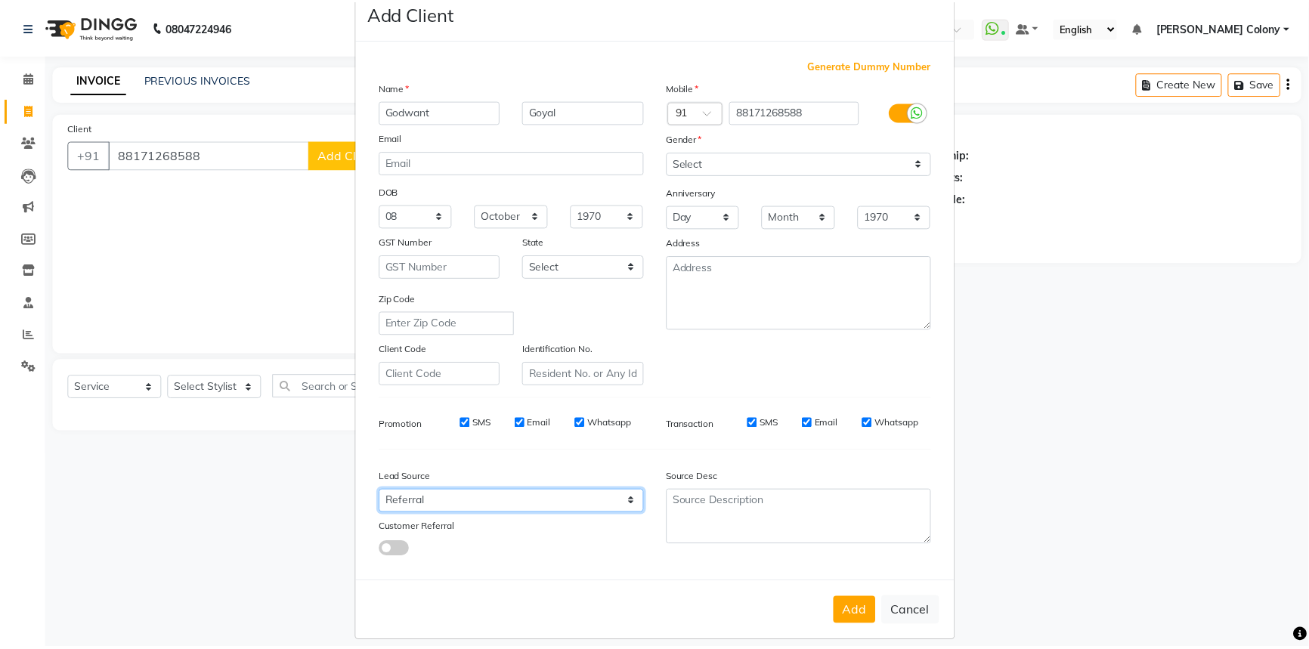
scroll to position [53, 0]
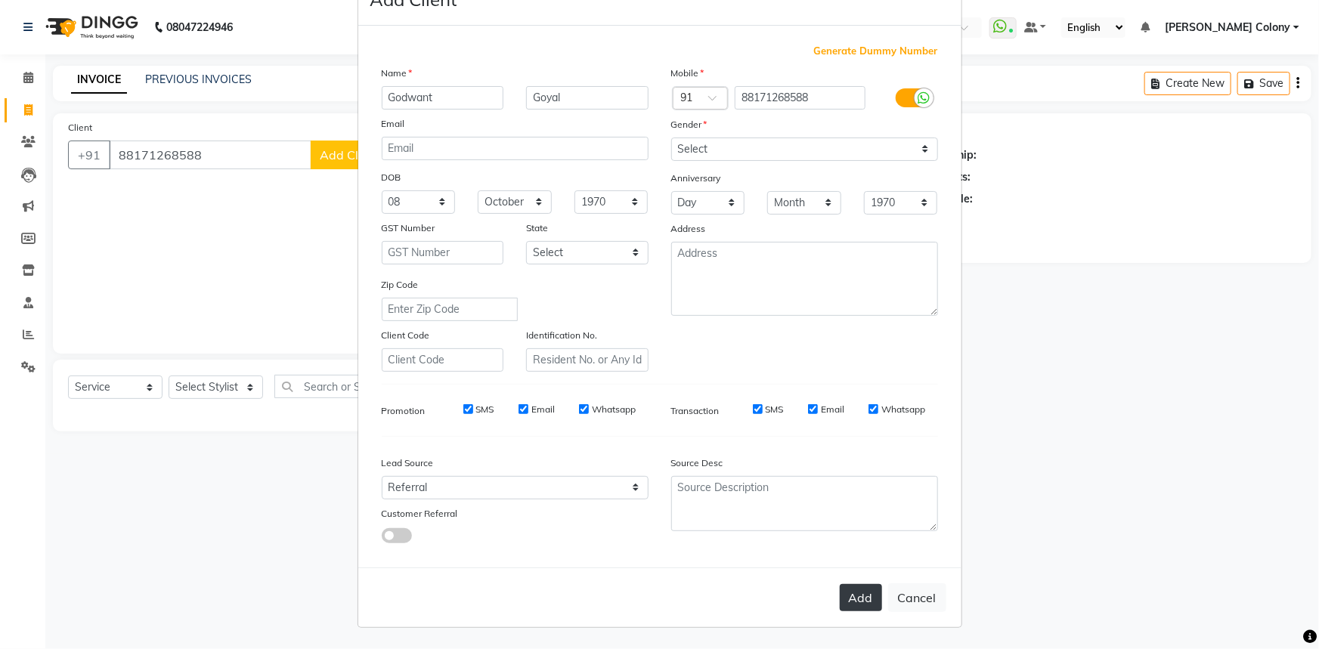
click at [852, 608] on button "Add" at bounding box center [861, 597] width 42 height 27
select select
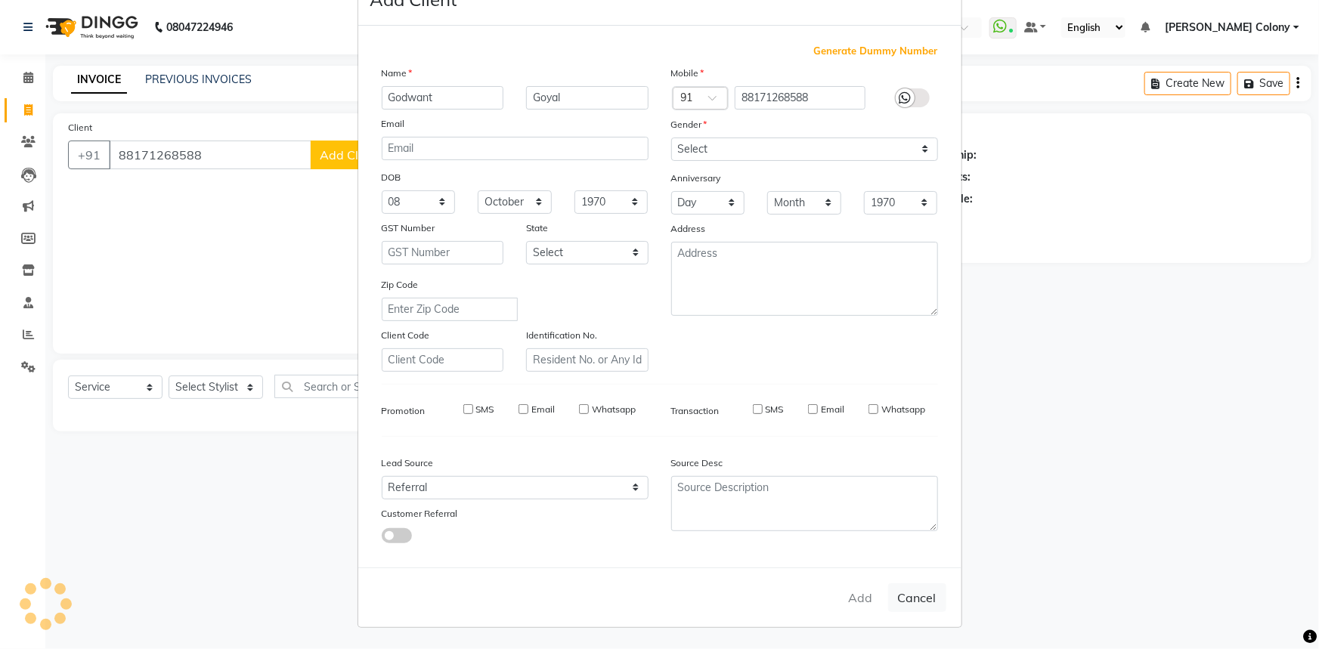
select select
checkbox input "false"
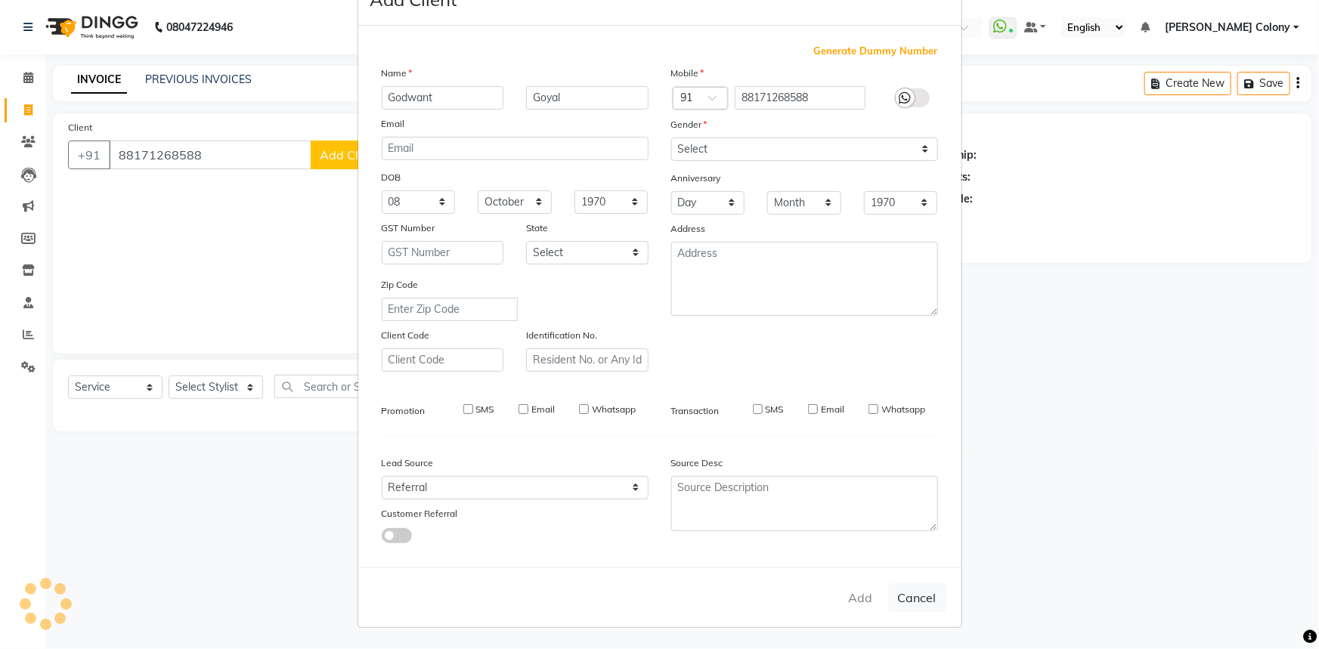
checkbox input "false"
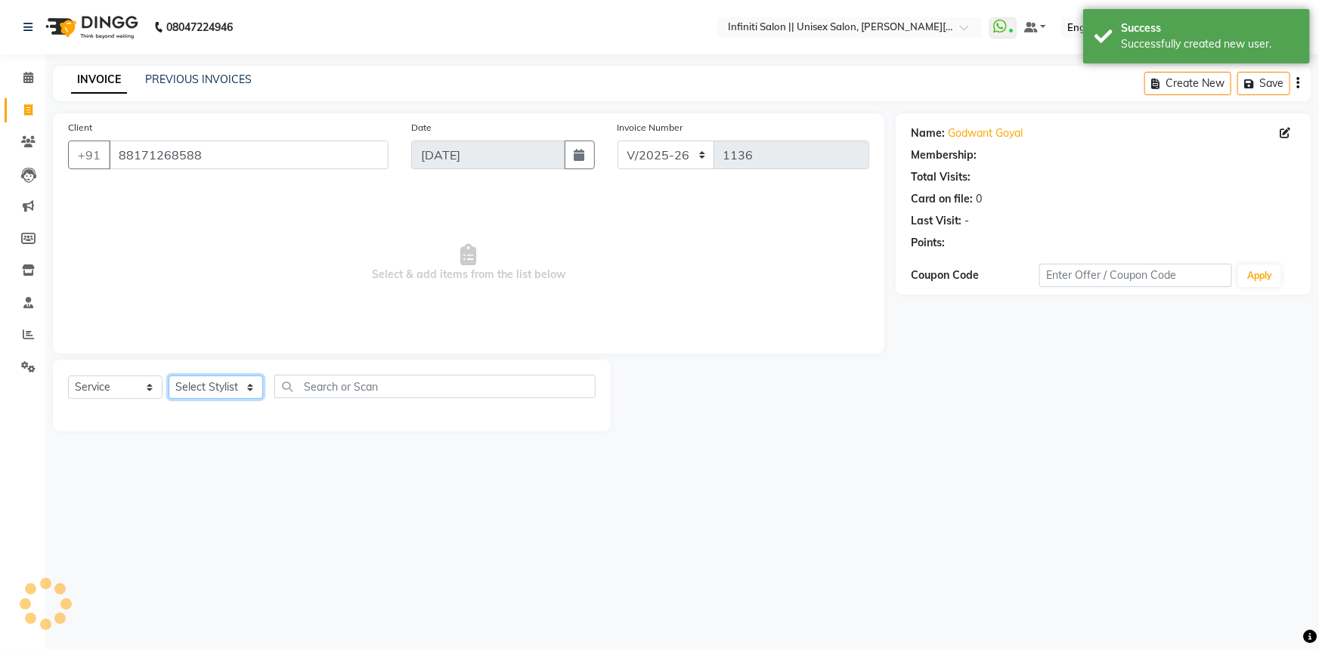
click at [223, 386] on select "Select Stylist [PERSON_NAME] [PERSON_NAME] CC [PERSON_NAME] Bhoomi [PERSON_NAME…" at bounding box center [216, 387] width 94 height 23
select select "1: Object"
select select "93505"
click at [169, 376] on select "Select Stylist [PERSON_NAME] [PERSON_NAME] CC [PERSON_NAME] Bhoomi [PERSON_NAME…" at bounding box center [216, 387] width 94 height 23
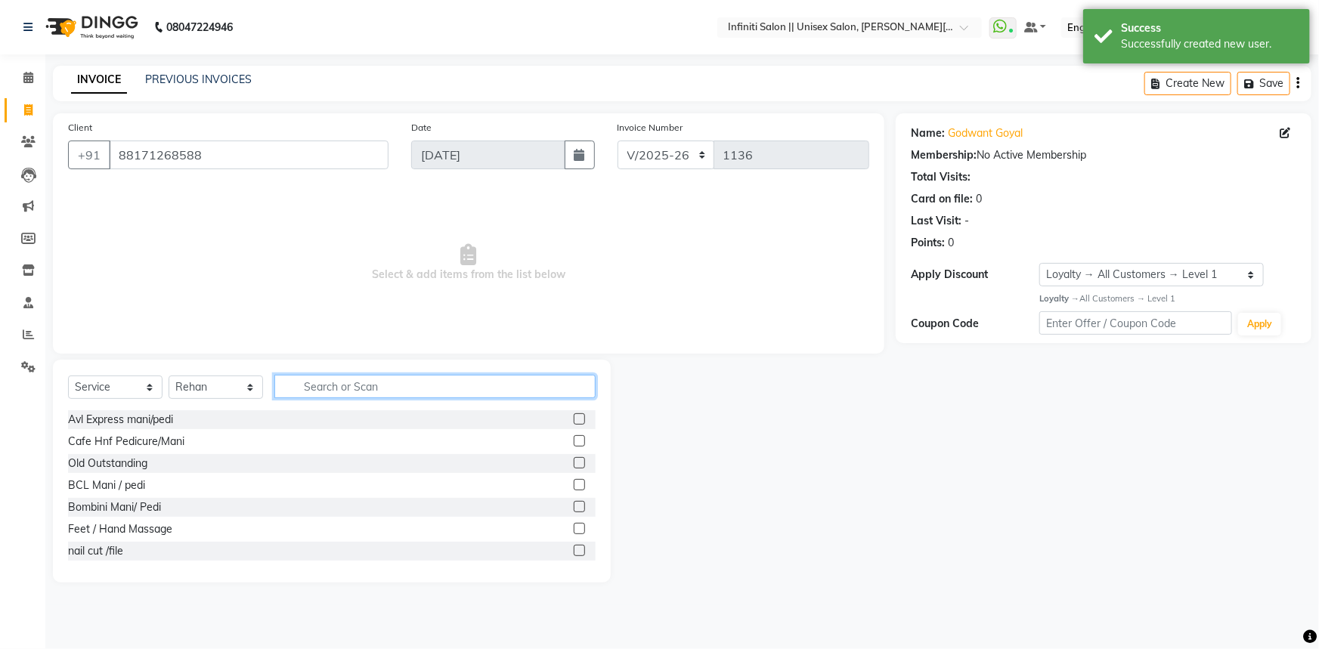
click at [337, 388] on input "text" at bounding box center [434, 386] width 321 height 23
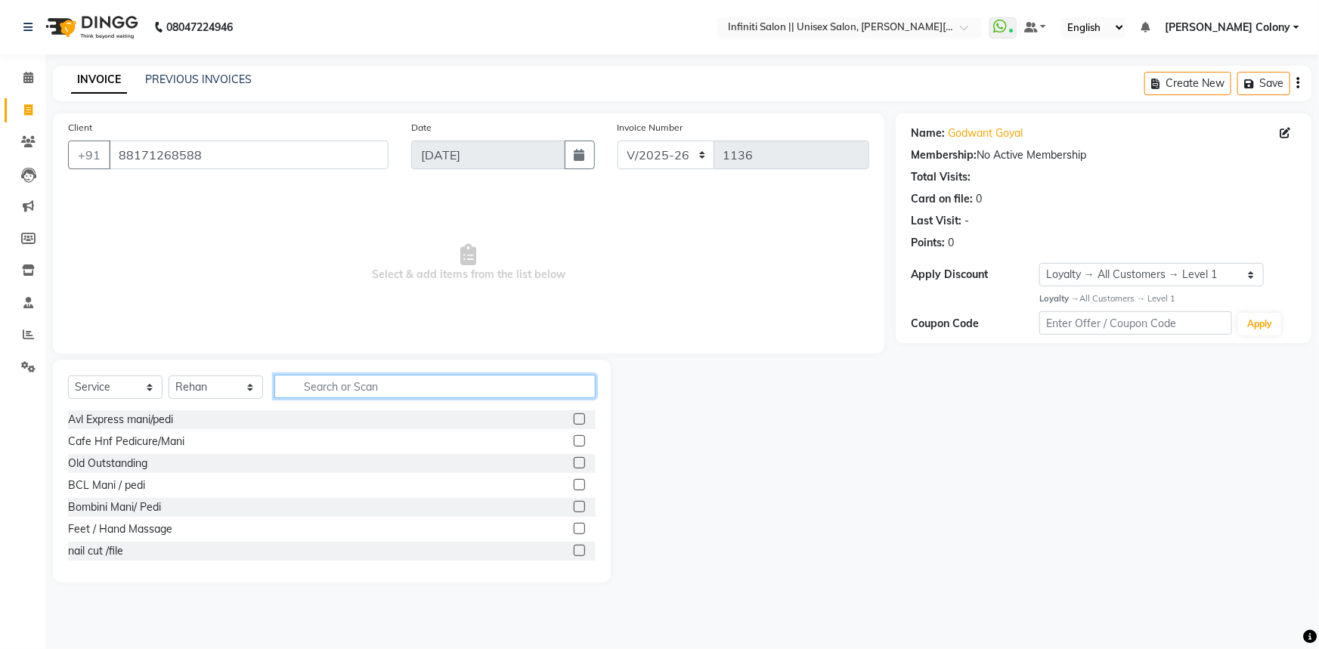
click at [354, 398] on input "text" at bounding box center [434, 386] width 321 height 23
type input "MAl"
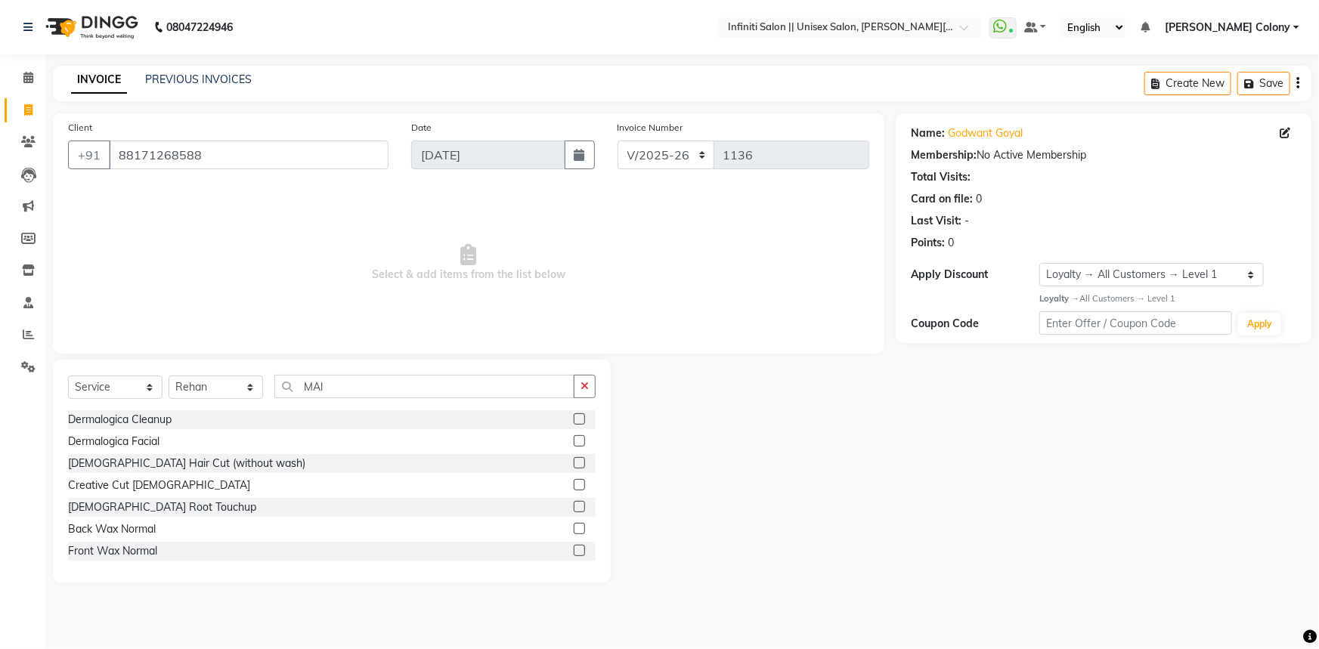
click at [574, 462] on label at bounding box center [579, 462] width 11 height 11
click at [574, 462] on input "checkbox" at bounding box center [579, 464] width 10 height 10
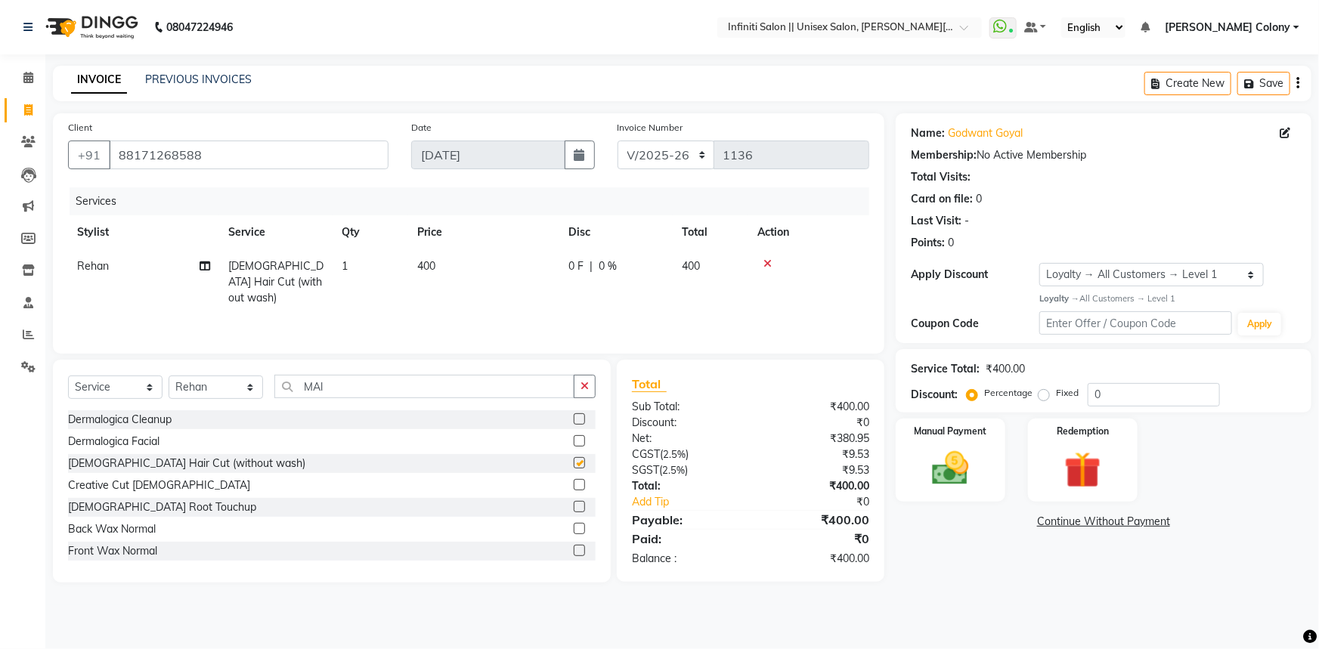
checkbox input "false"
drag, startPoint x: 944, startPoint y: 456, endPoint x: 986, endPoint y: 490, distance: 53.7
click at [946, 456] on img at bounding box center [951, 469] width 62 height 44
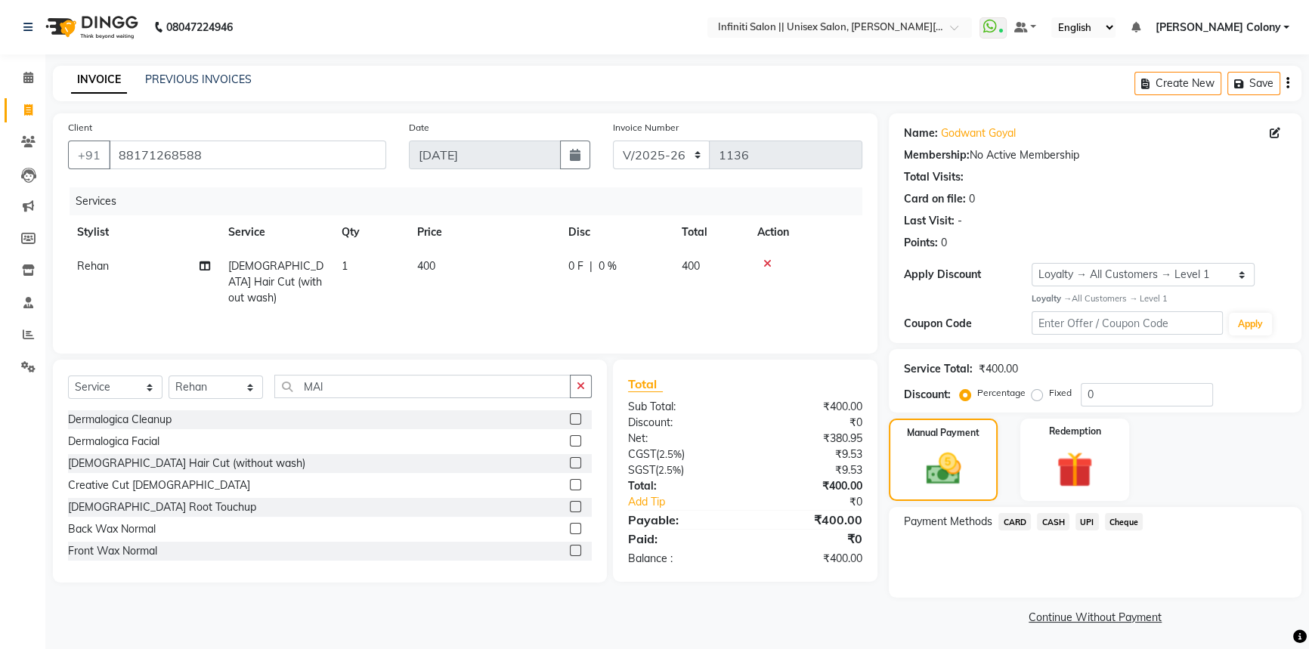
click at [1053, 519] on span "CASH" at bounding box center [1053, 521] width 33 height 17
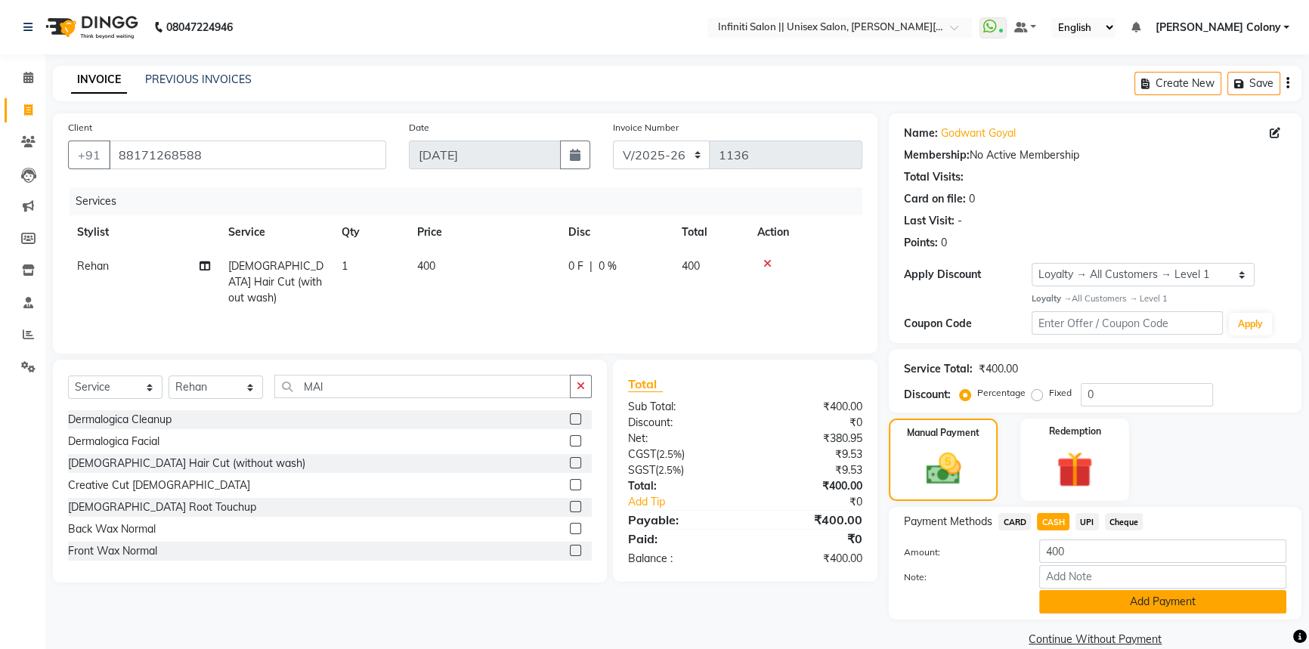
click at [1089, 600] on button "Add Payment" at bounding box center [1162, 601] width 247 height 23
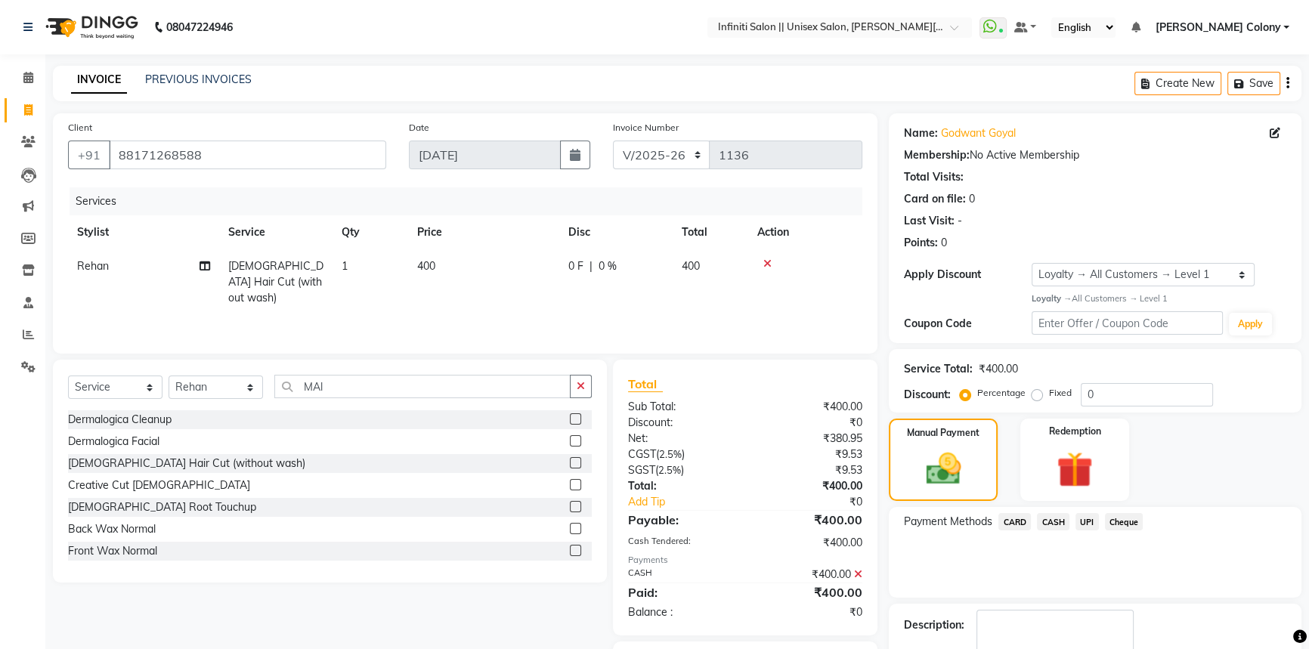
scroll to position [87, 0]
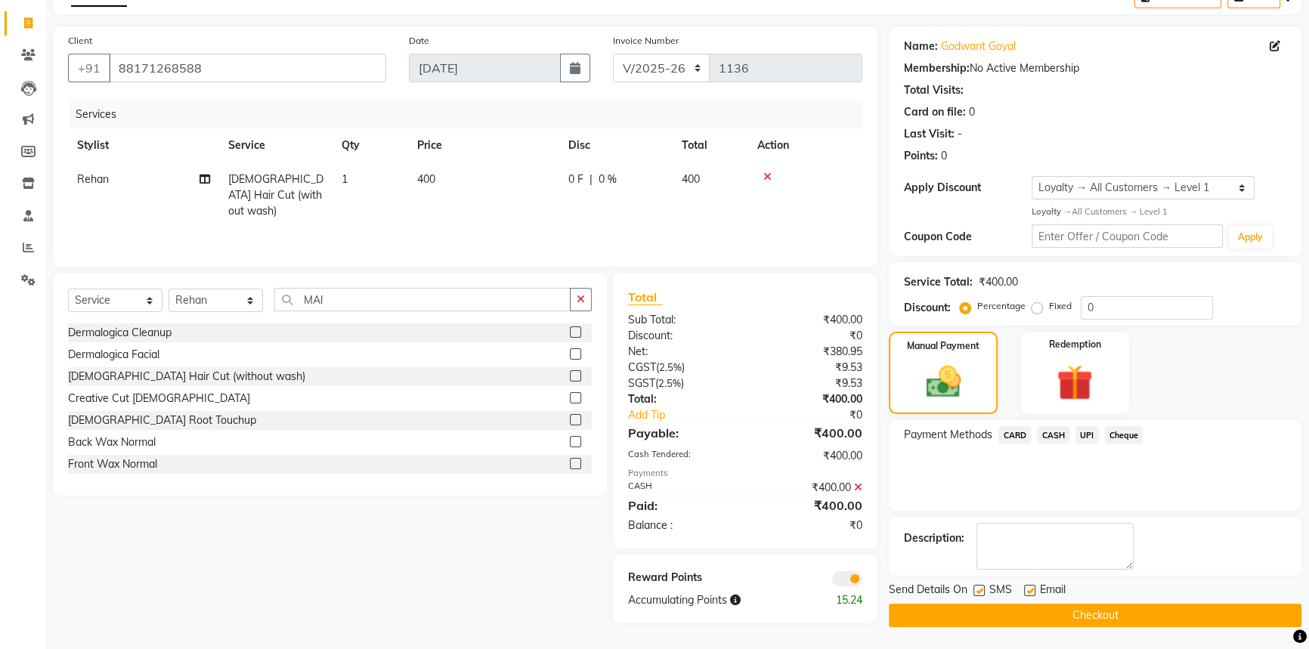
click at [1075, 611] on button "Checkout" at bounding box center [1095, 615] width 413 height 23
